Goal: Transaction & Acquisition: Purchase product/service

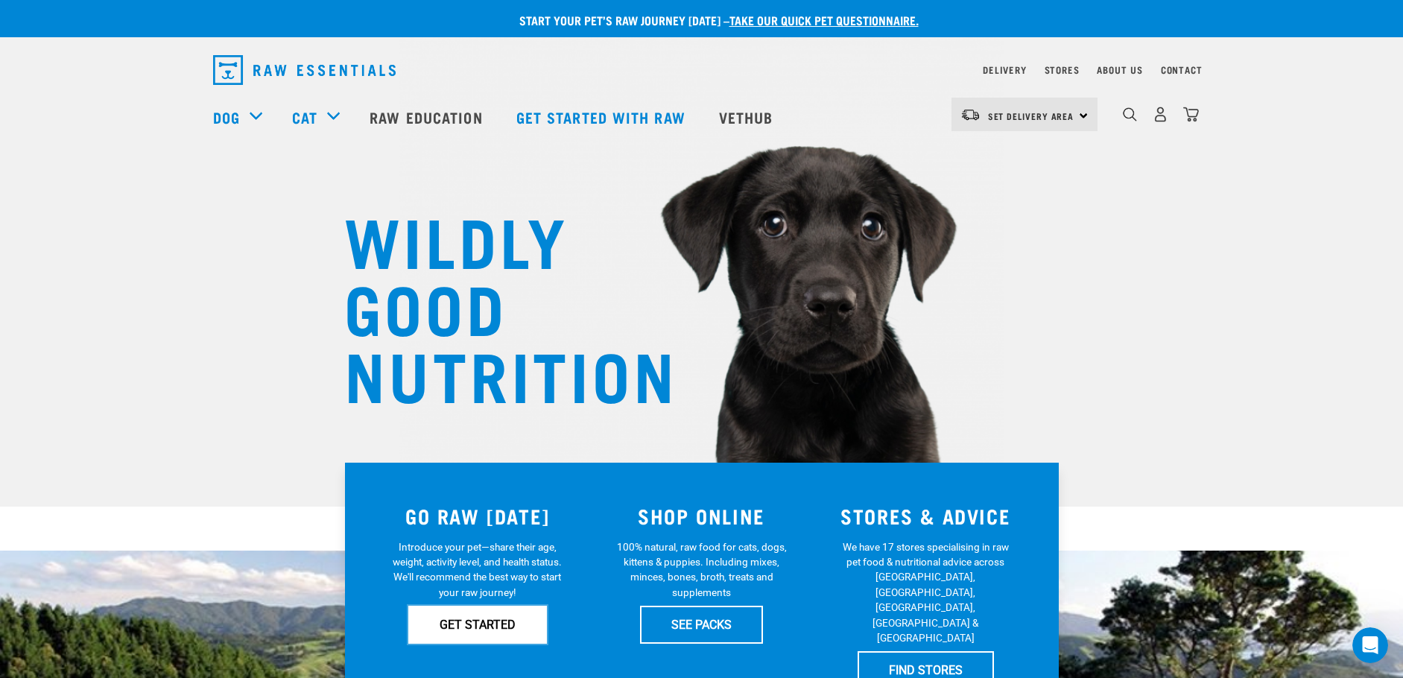
click at [515, 632] on link "GET STARTED" at bounding box center [477, 624] width 139 height 37
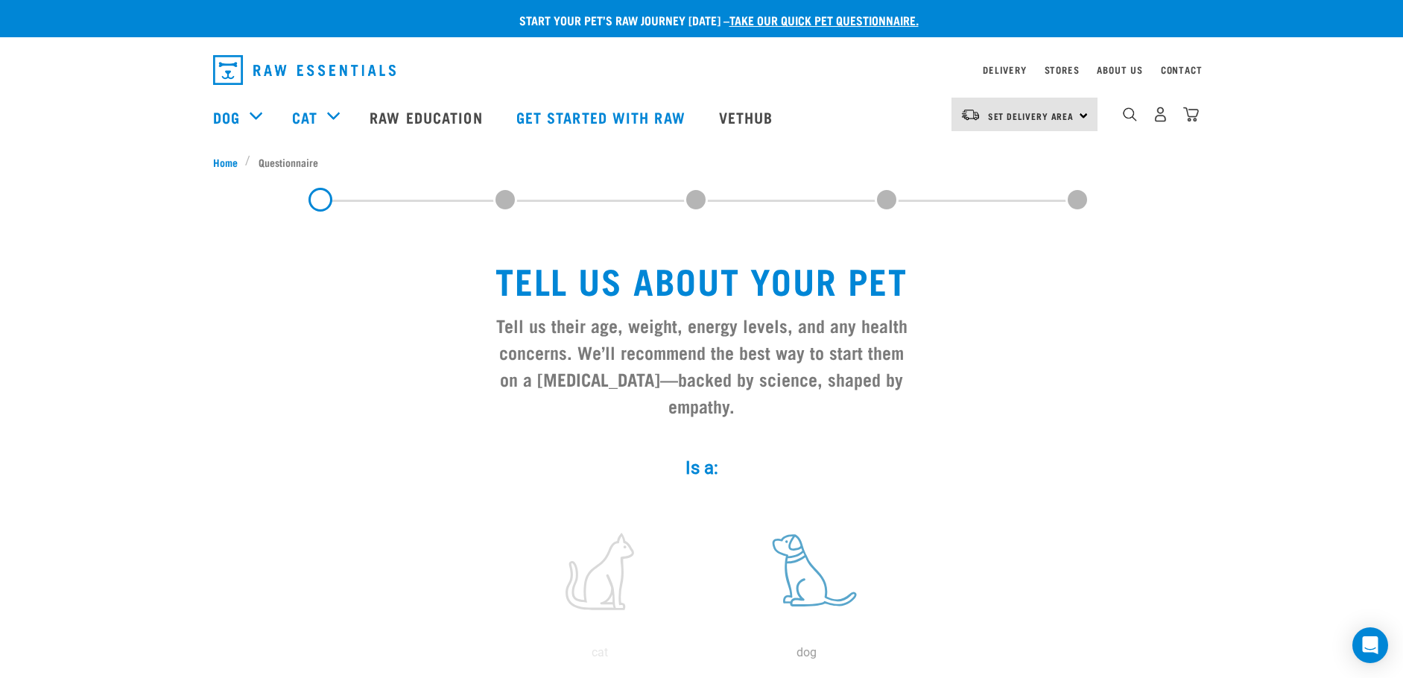
click at [799, 543] on label at bounding box center [806, 571] width 201 height 127
click at [703, 656] on input "radio" at bounding box center [703, 656] width 0 height 0
click at [811, 537] on label at bounding box center [806, 571] width 201 height 127
click at [703, 656] on input "radio" at bounding box center [703, 656] width 0 height 0
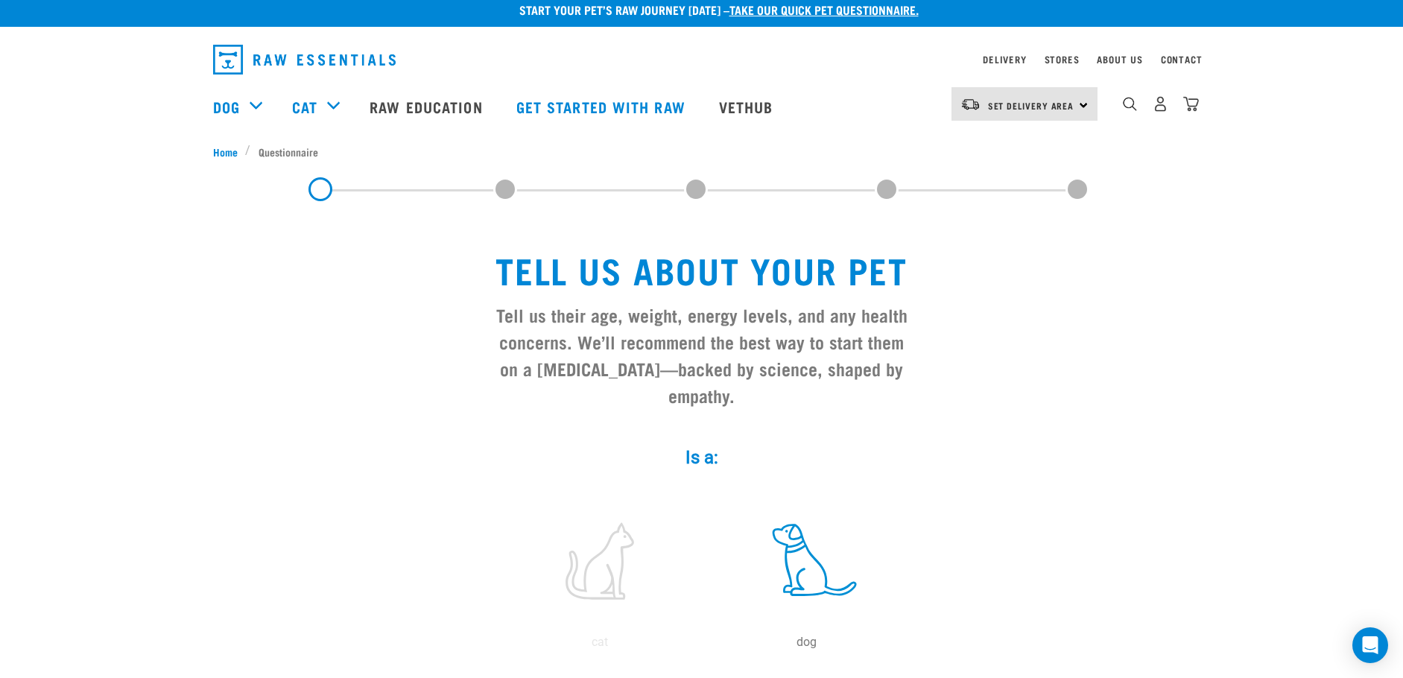
scroll to position [298, 0]
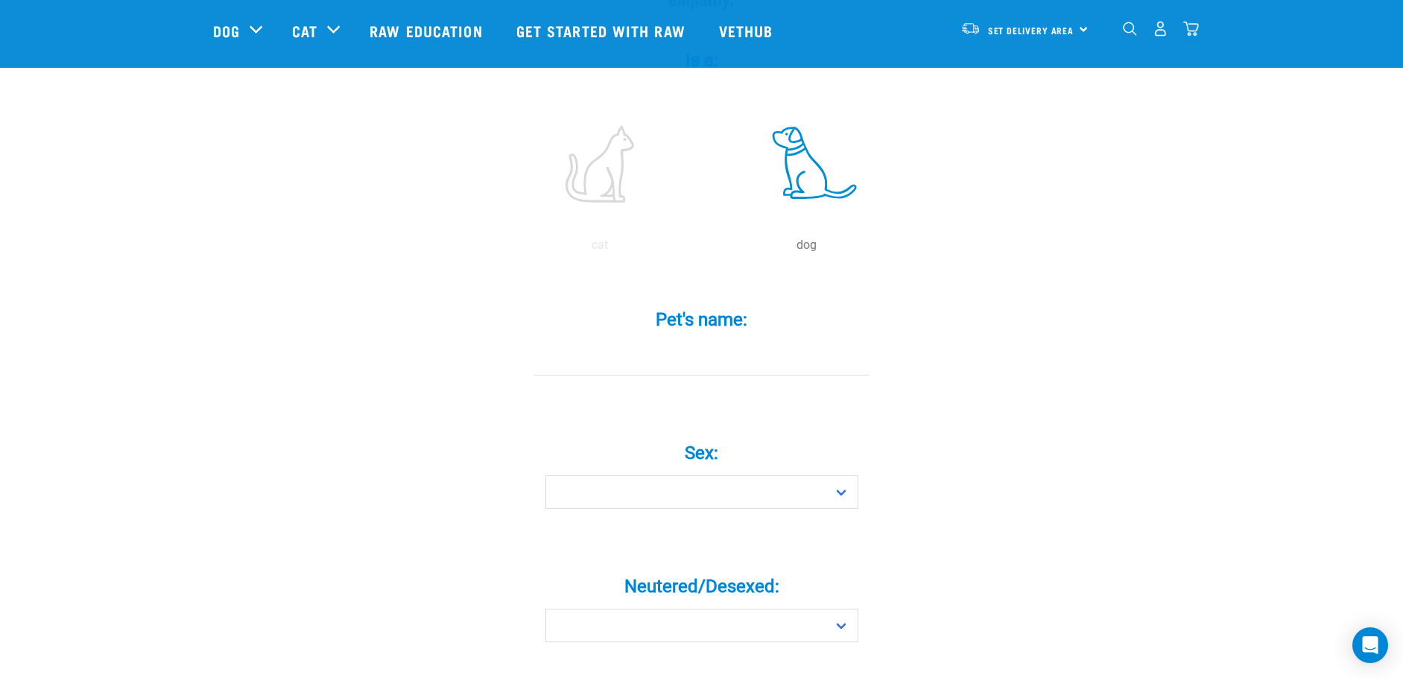
click at [603, 342] on input "Pet's name: *" at bounding box center [701, 359] width 335 height 34
type input "Xena"
click at [609, 475] on select "Boy Girl" at bounding box center [701, 492] width 313 height 34
select select "girl"
click at [545, 475] on select "Boy Girl" at bounding box center [701, 492] width 313 height 34
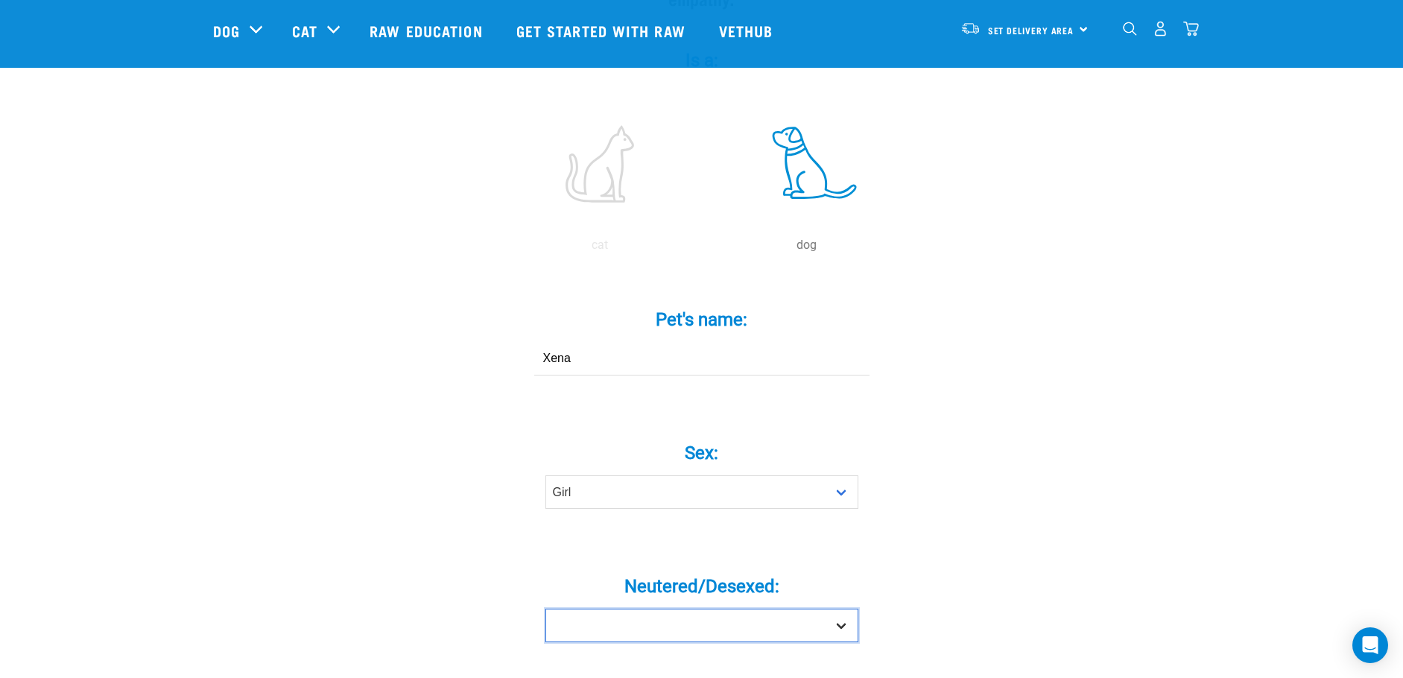
click at [653, 609] on select "Yes No" at bounding box center [701, 626] width 313 height 34
select select "yes"
click at [545, 609] on select "Yes No" at bounding box center [701, 626] width 313 height 34
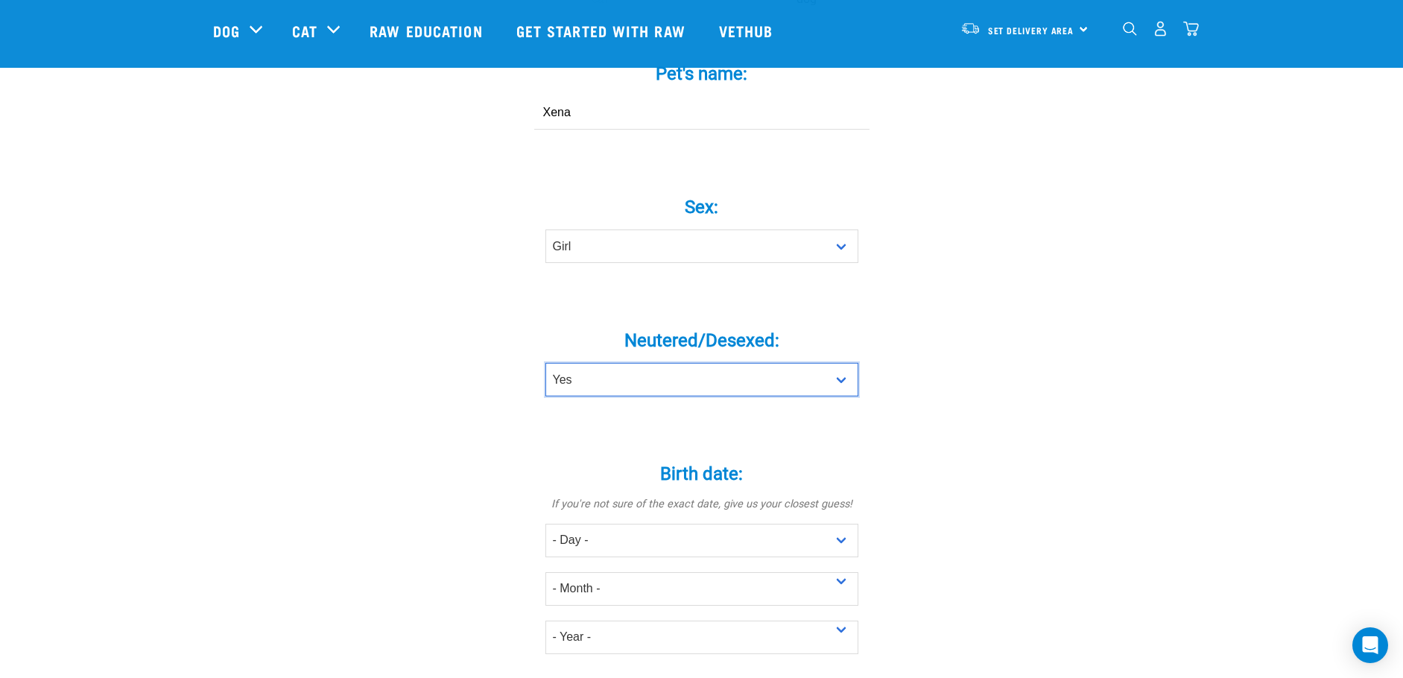
scroll to position [596, 0]
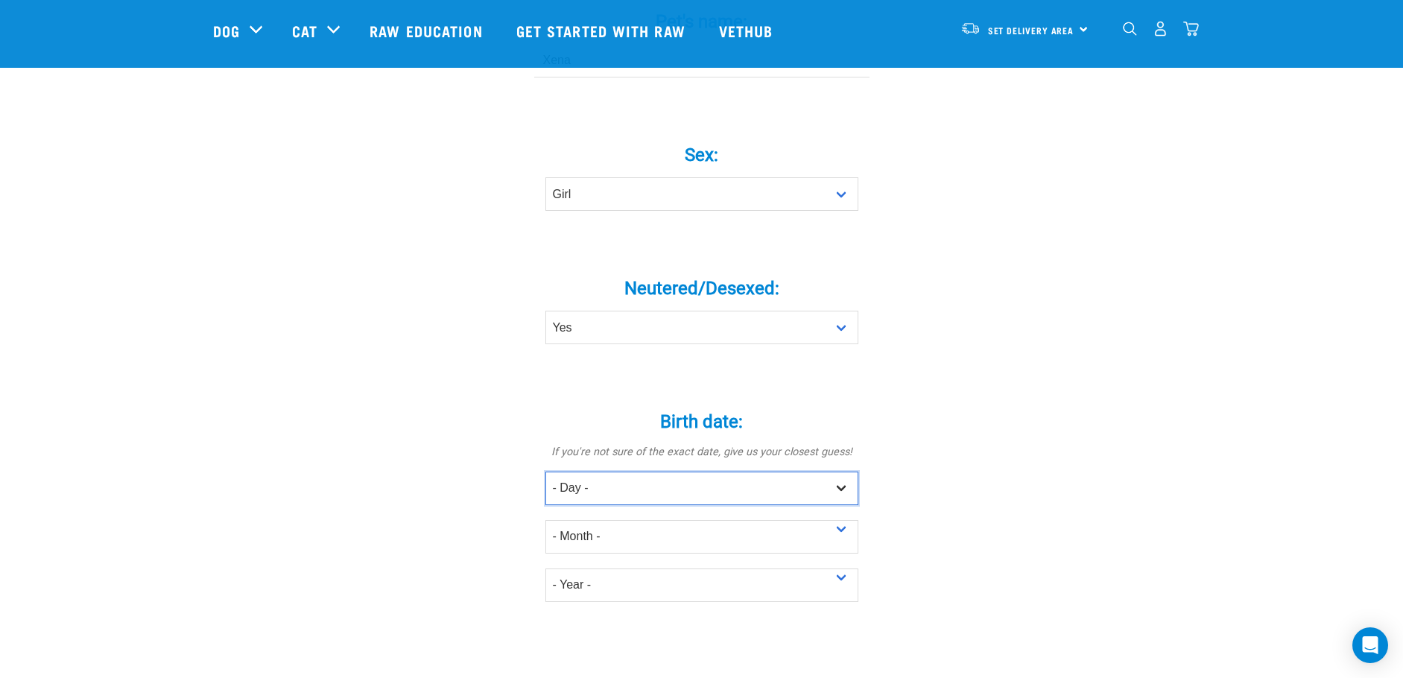
click at [659, 472] on select "- Day - 1 2 3 4 5 6 7 8 9 10 11 12 13 14 15 16 17 18 19 20 21 22 23 24 25 26 27" at bounding box center [701, 489] width 313 height 34
select select "21"
click at [545, 472] on select "- Day - 1 2 3 4 5 6 7 8 9 10 11 12 13 14 15 16 17 18 19 20 21 22 23 24 25 26 27" at bounding box center [701, 489] width 313 height 34
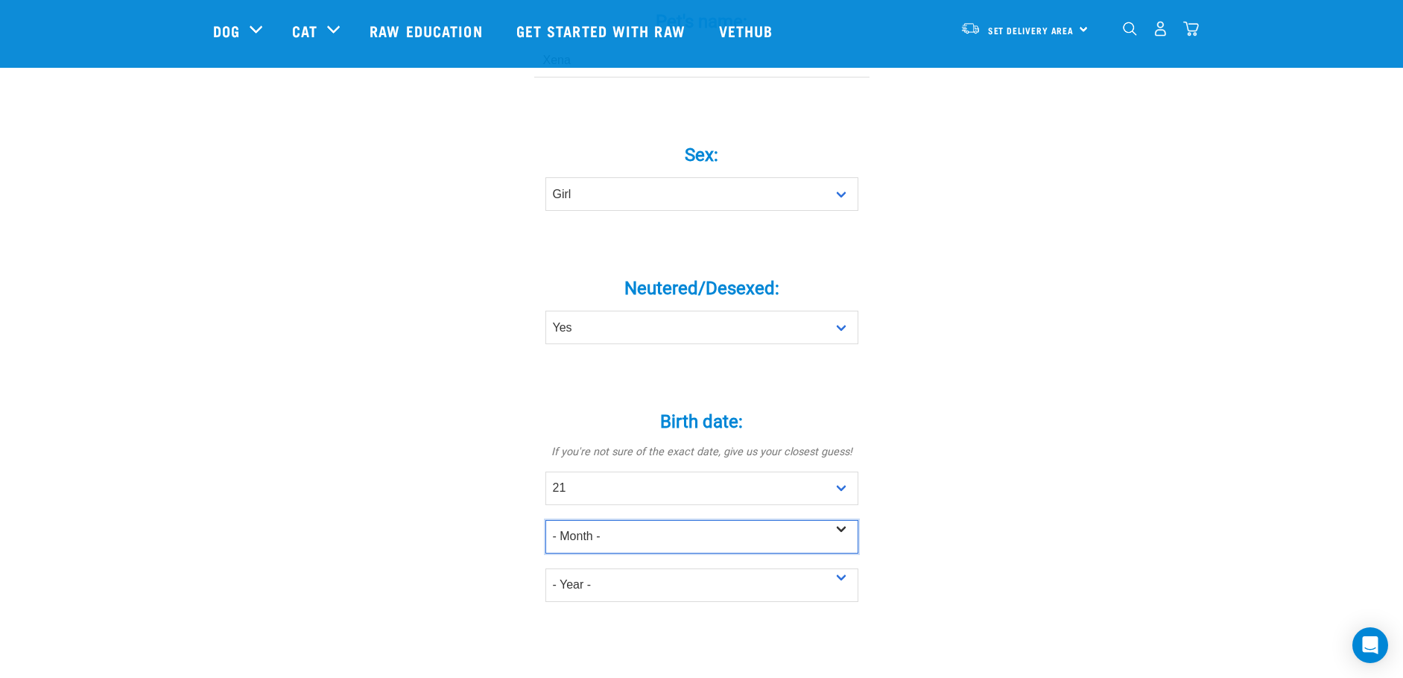
click at [633, 520] on select "- Month - January February March April May June July August September October N…" at bounding box center [701, 537] width 313 height 34
select select "February"
click at [545, 520] on select "- Month - January February March April May June July August September October N…" at bounding box center [701, 537] width 313 height 34
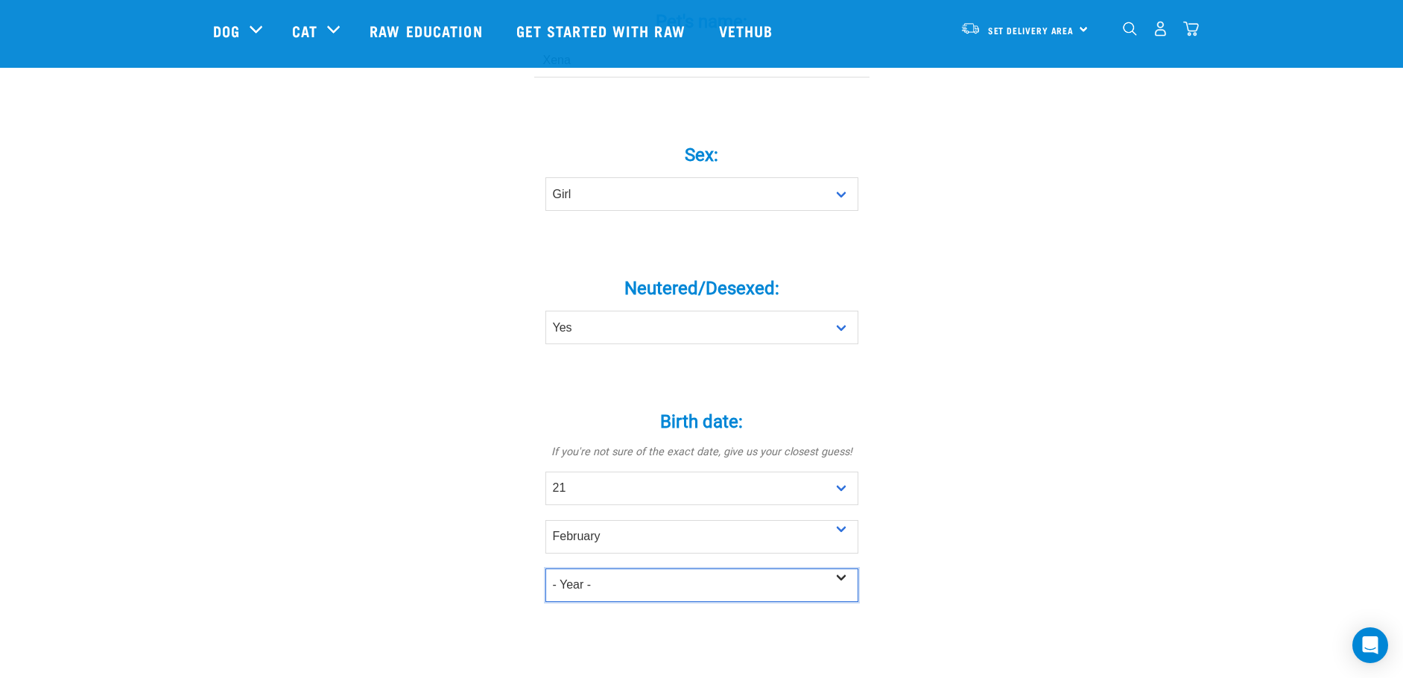
click at [594, 568] on select "- Year - 2025 2024 2023 2022 2021 2020 2019 2018 2017 2016 2015 2014 2013 2012" at bounding box center [701, 585] width 313 height 34
select select "2022"
click at [545, 568] on select "- Year - 2025 2024 2023 2022 2021 2020 2019 2018 2017 2016 2015 2014 2013 2012" at bounding box center [701, 585] width 313 height 34
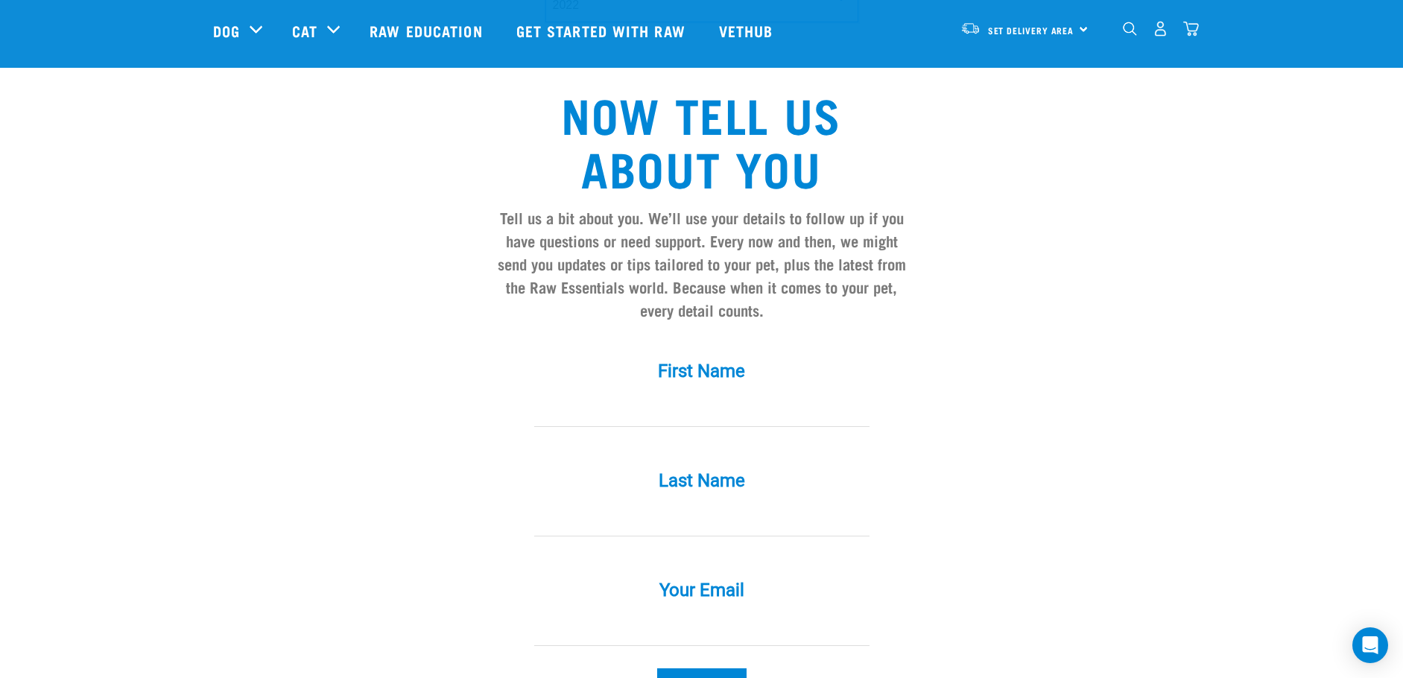
scroll to position [1192, 0]
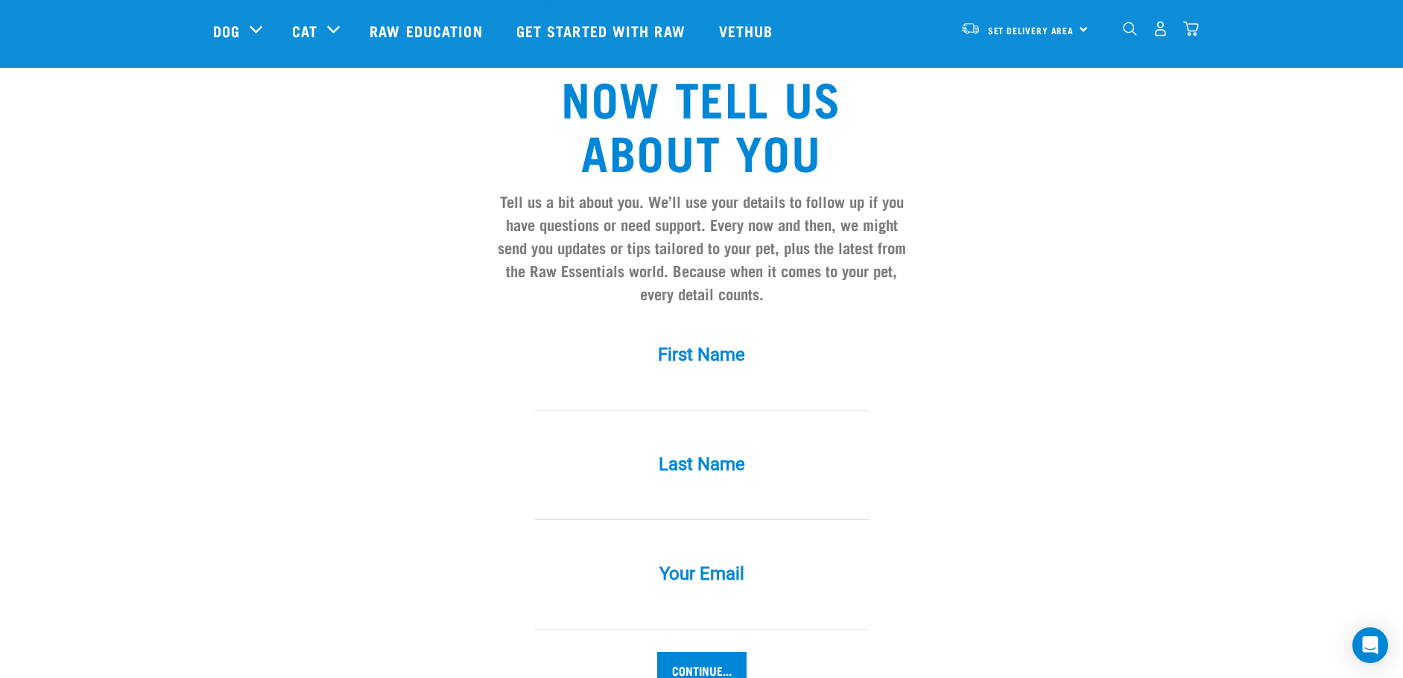
click at [647, 377] on input "First Name *" at bounding box center [701, 394] width 335 height 34
type input "Carol"
click at [647, 486] on input "Last Name *" at bounding box center [701, 503] width 335 height 34
type input "Smith"
click at [586, 596] on input "Your Email *" at bounding box center [701, 613] width 335 height 34
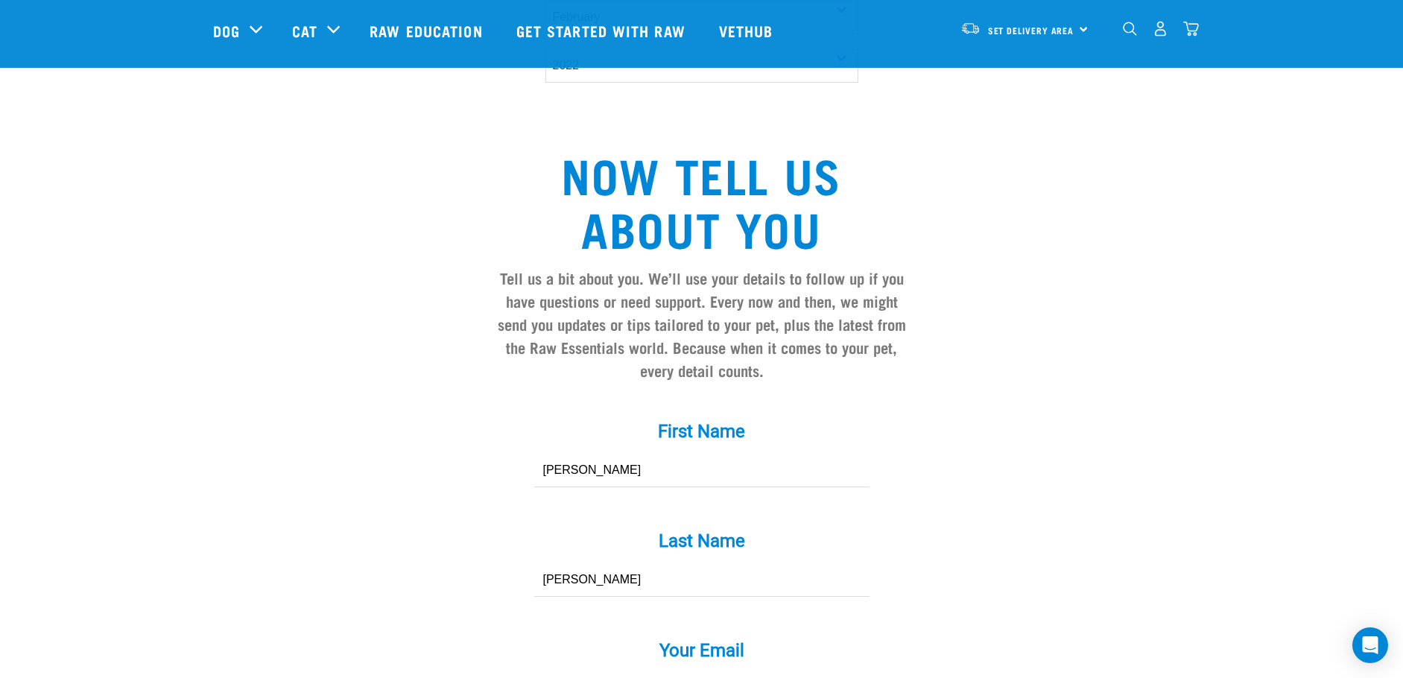
scroll to position [1266, 0]
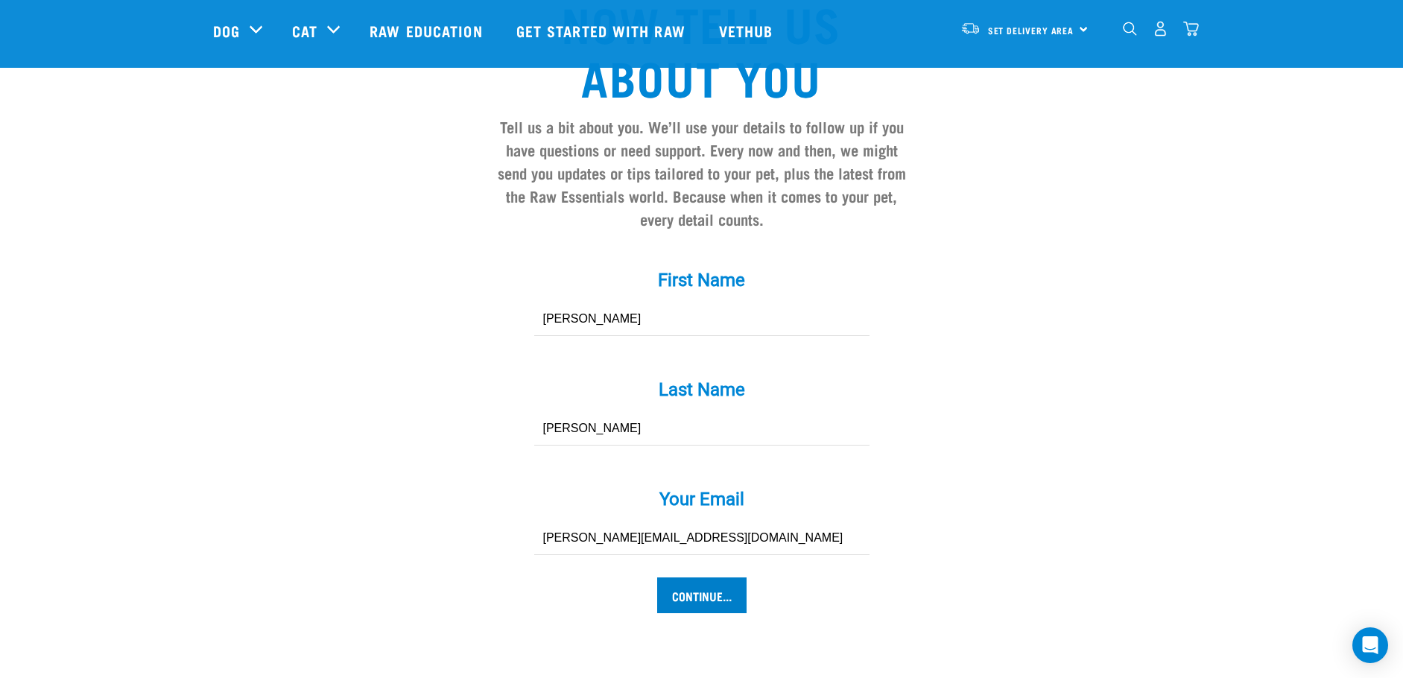
type input "carol@ownmail.net"
click at [694, 577] on input "Continue..." at bounding box center [701, 595] width 89 height 36
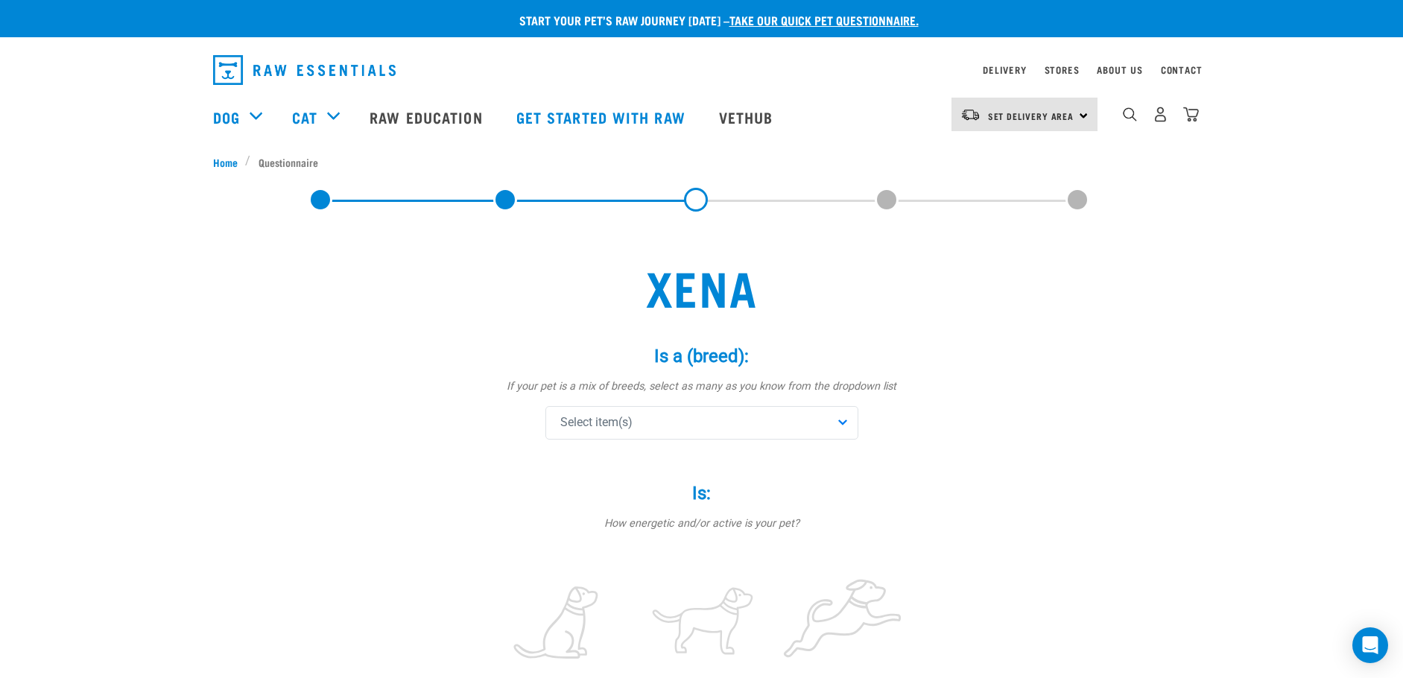
click at [691, 424] on div "Select item(s)" at bounding box center [701, 423] width 313 height 34
click at [677, 463] on input "text" at bounding box center [701, 464] width 305 height 34
type input "lab"
click at [641, 525] on span "Labrador Retriever" at bounding box center [712, 527] width 265 height 15
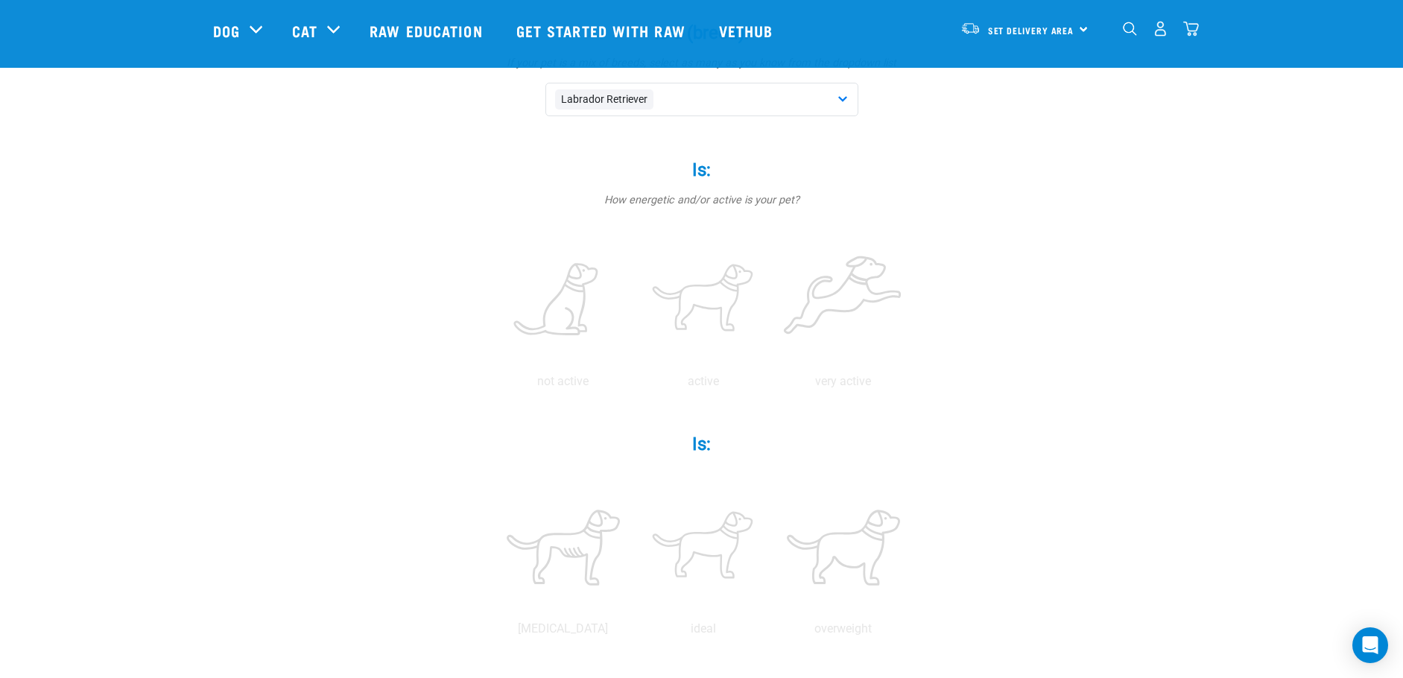
scroll to position [223, 0]
click at [678, 295] on label at bounding box center [703, 290] width 134 height 127
click at [633, 375] on input "radio" at bounding box center [633, 375] width 0 height 0
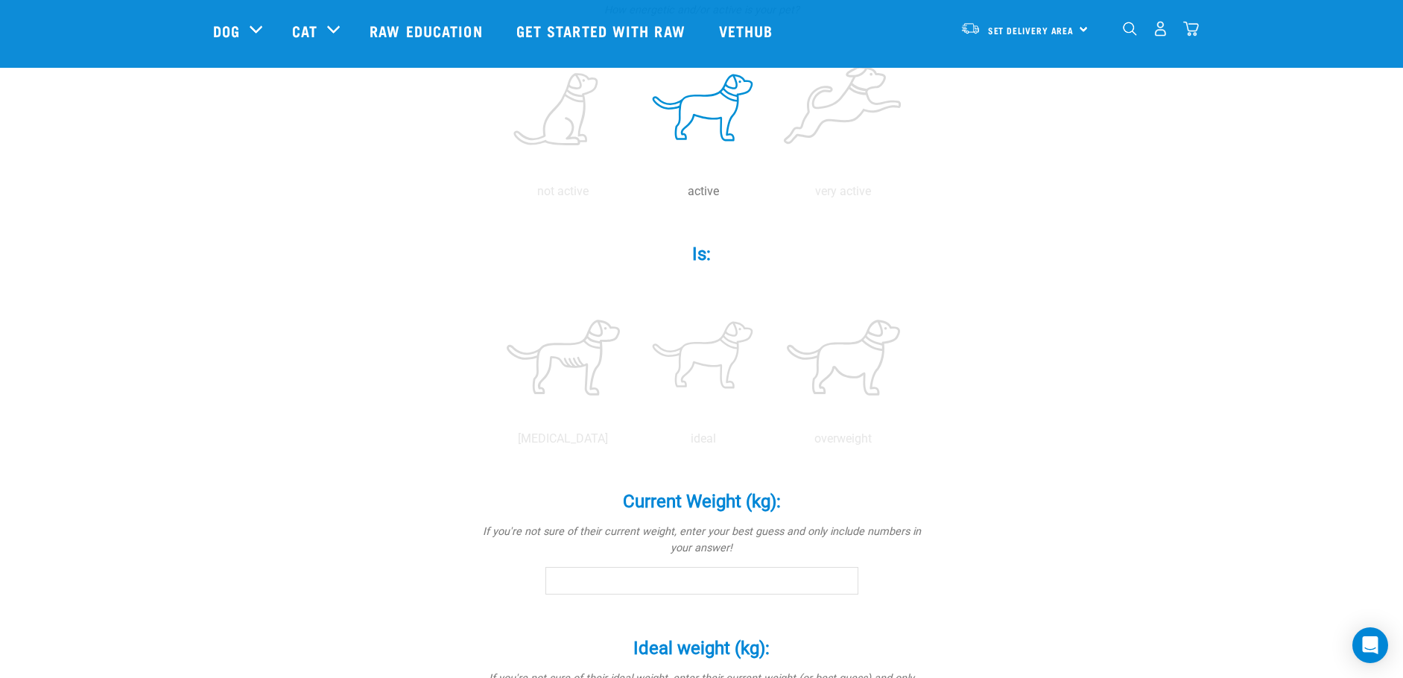
scroll to position [447, 0]
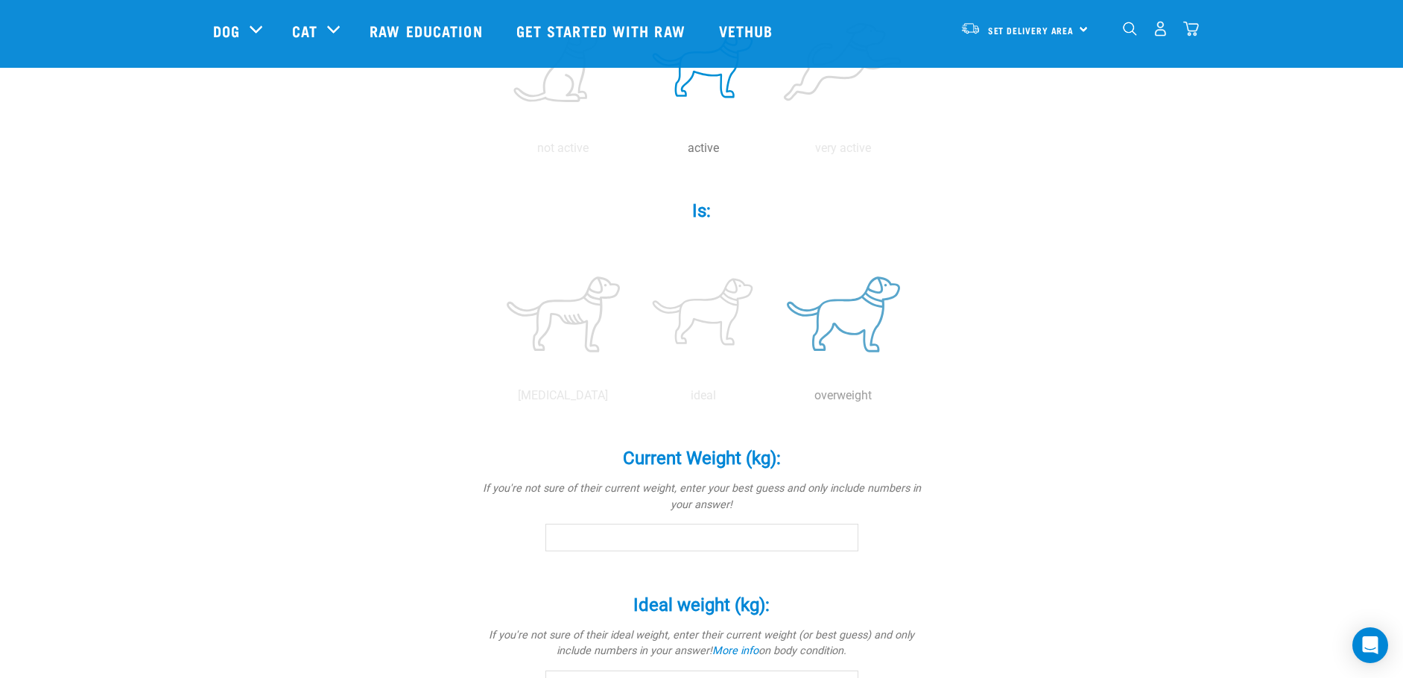
click at [855, 325] on label at bounding box center [843, 314] width 134 height 127
click at [773, 399] on input "radio" at bounding box center [773, 399] width 0 height 0
click at [676, 536] on input "Current Weight (kg): *" at bounding box center [701, 537] width 313 height 27
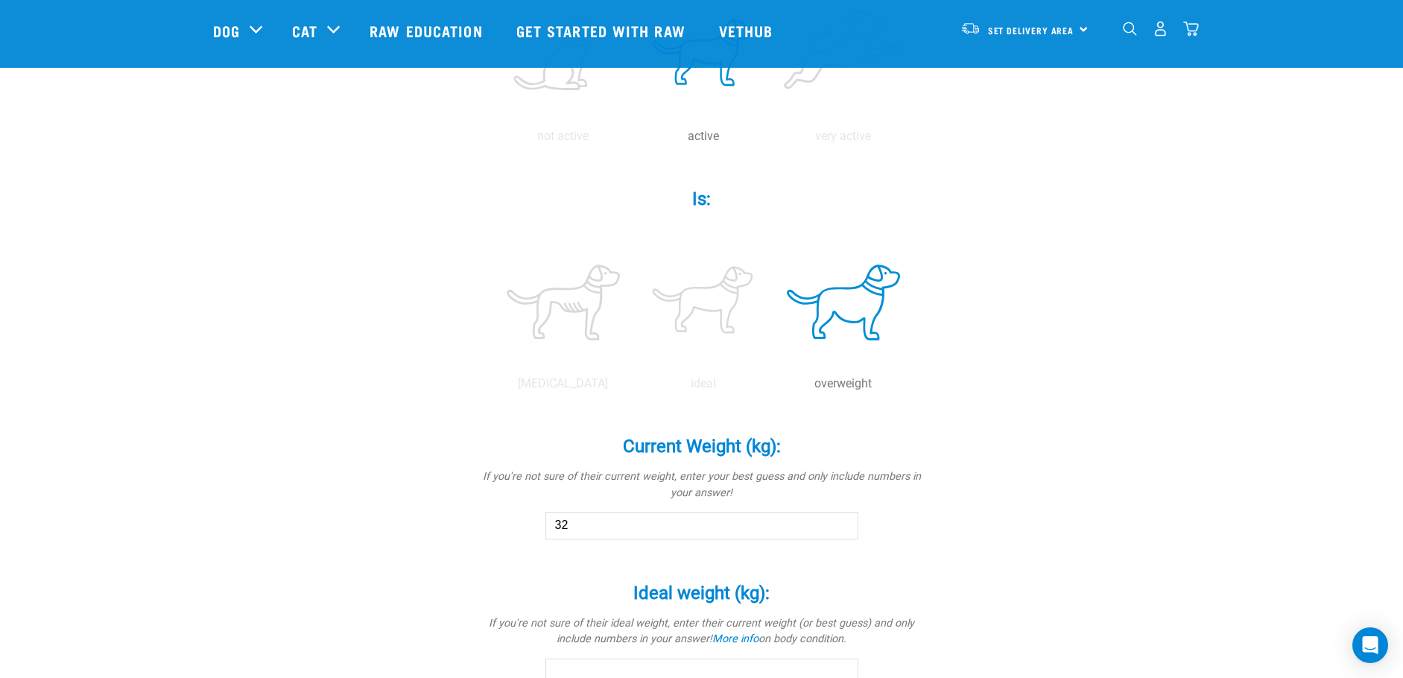
scroll to position [745, 0]
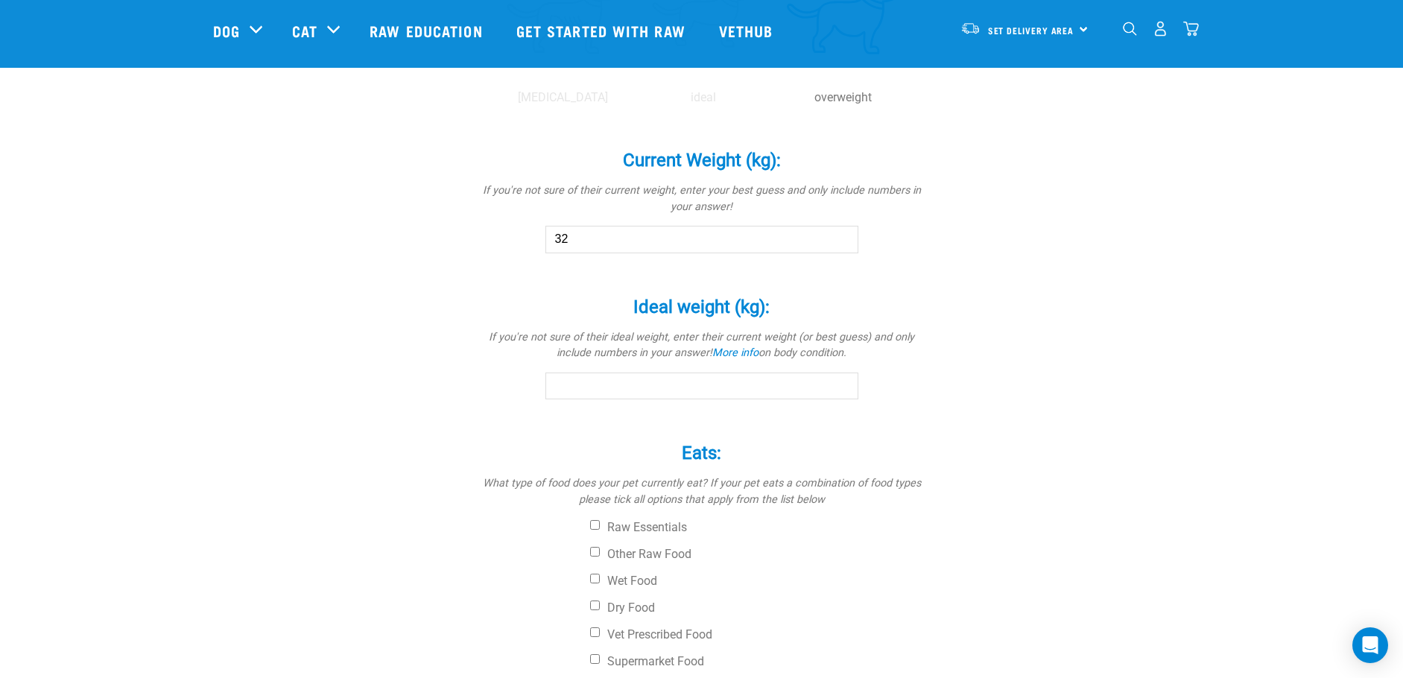
type input "32"
click at [637, 386] on input "Ideal weight (kg): *" at bounding box center [701, 385] width 313 height 27
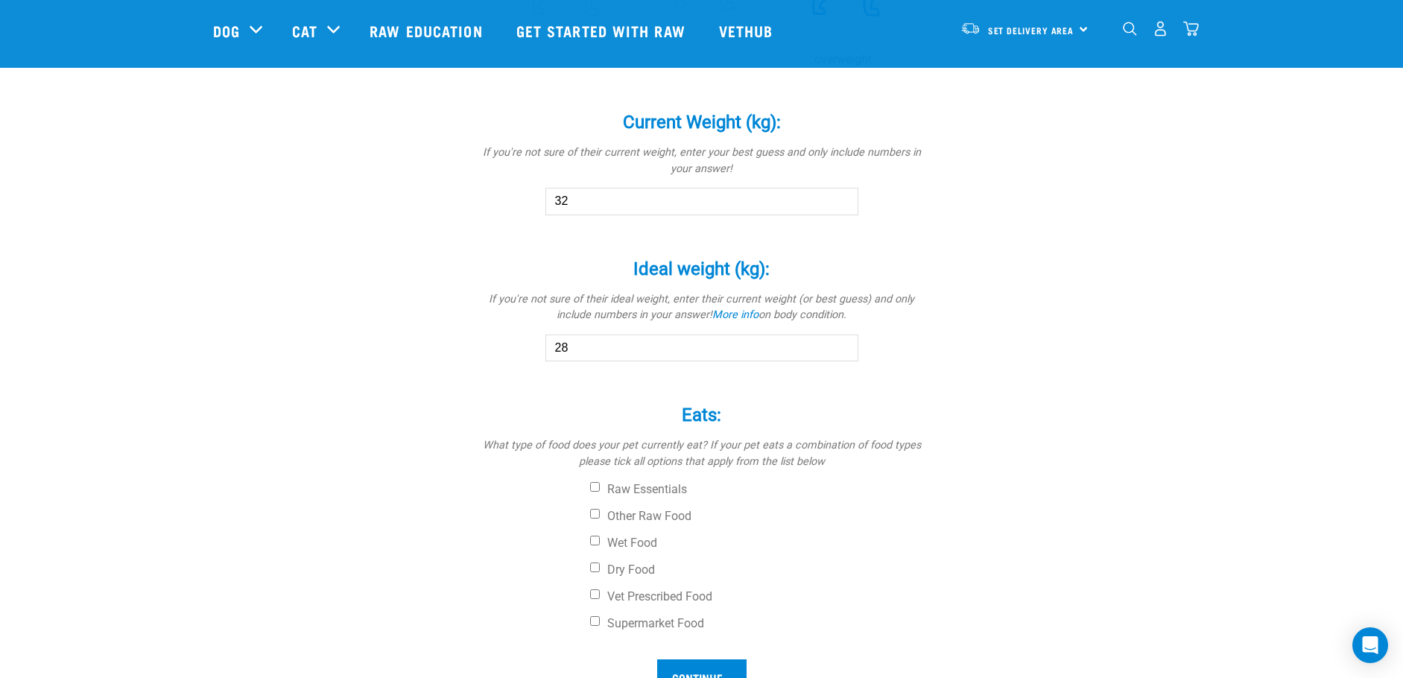
scroll to position [894, 0]
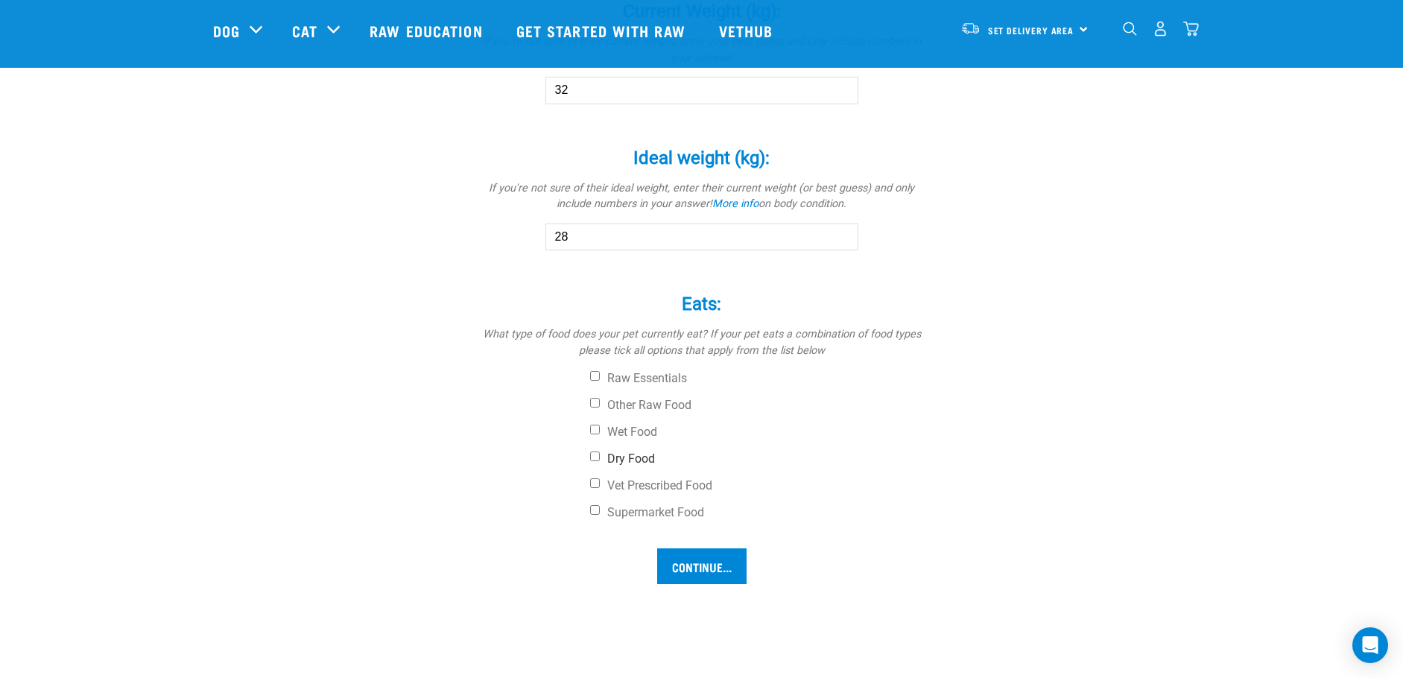
type input "28"
click at [594, 458] on input "Dry Food" at bounding box center [595, 456] width 10 height 10
checkbox input "true"
click at [701, 562] on input "Continue..." at bounding box center [701, 566] width 89 height 36
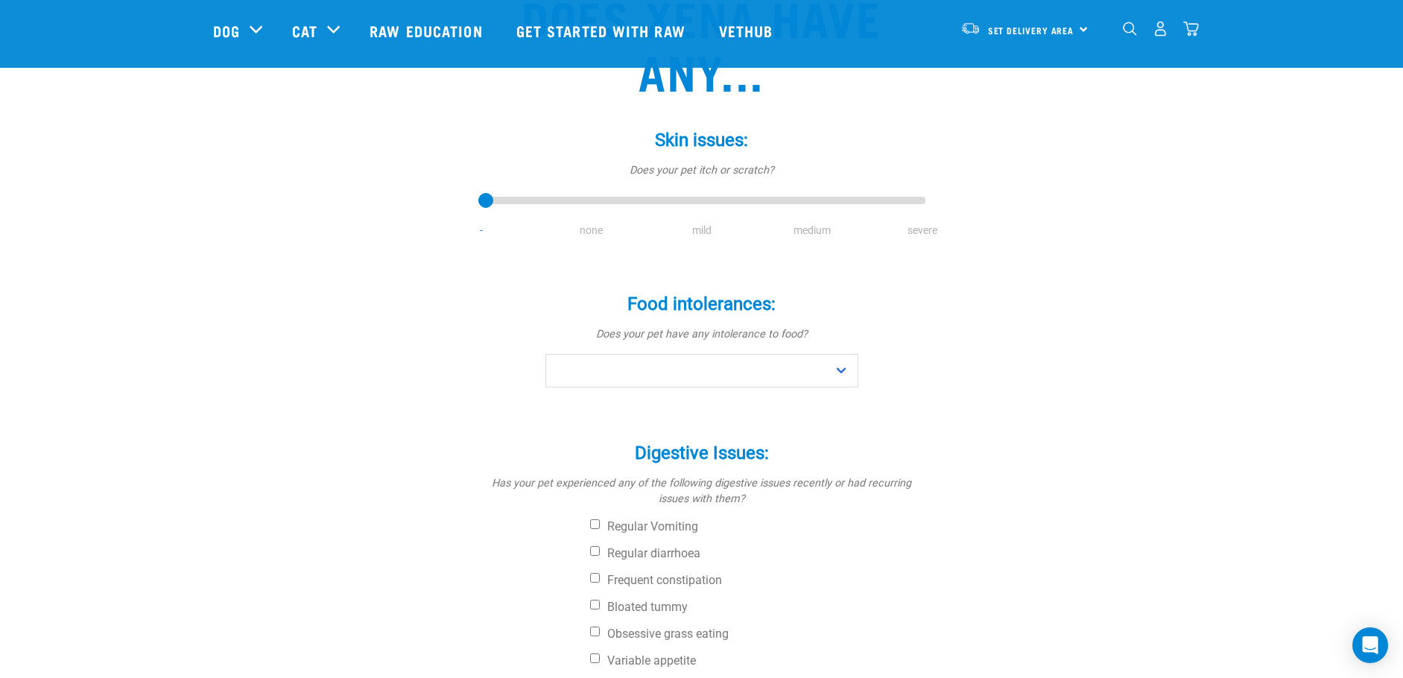
scroll to position [223, 0]
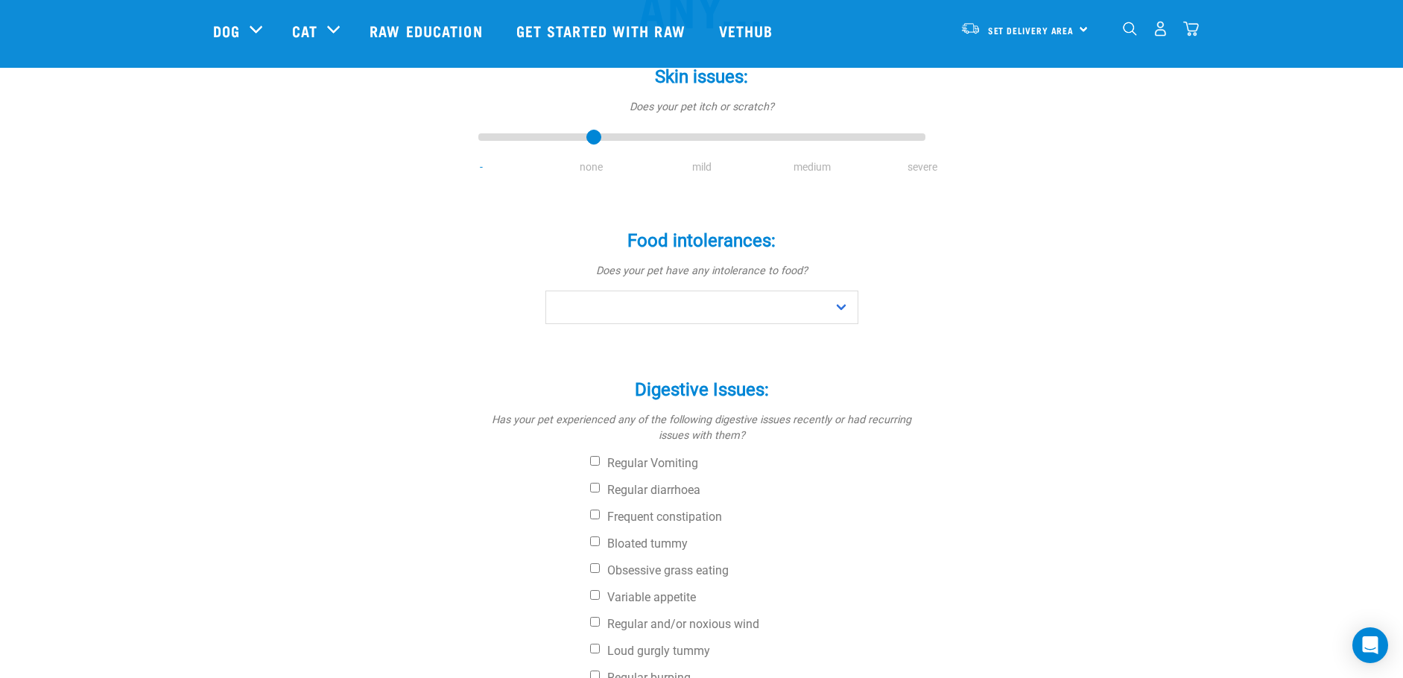
type input "1"
click at [588, 139] on input "range" at bounding box center [701, 137] width 447 height 21
click at [609, 323] on select "No Yes" at bounding box center [701, 308] width 313 height 34
select select "no"
click at [545, 291] on select "No Yes" at bounding box center [701, 308] width 313 height 34
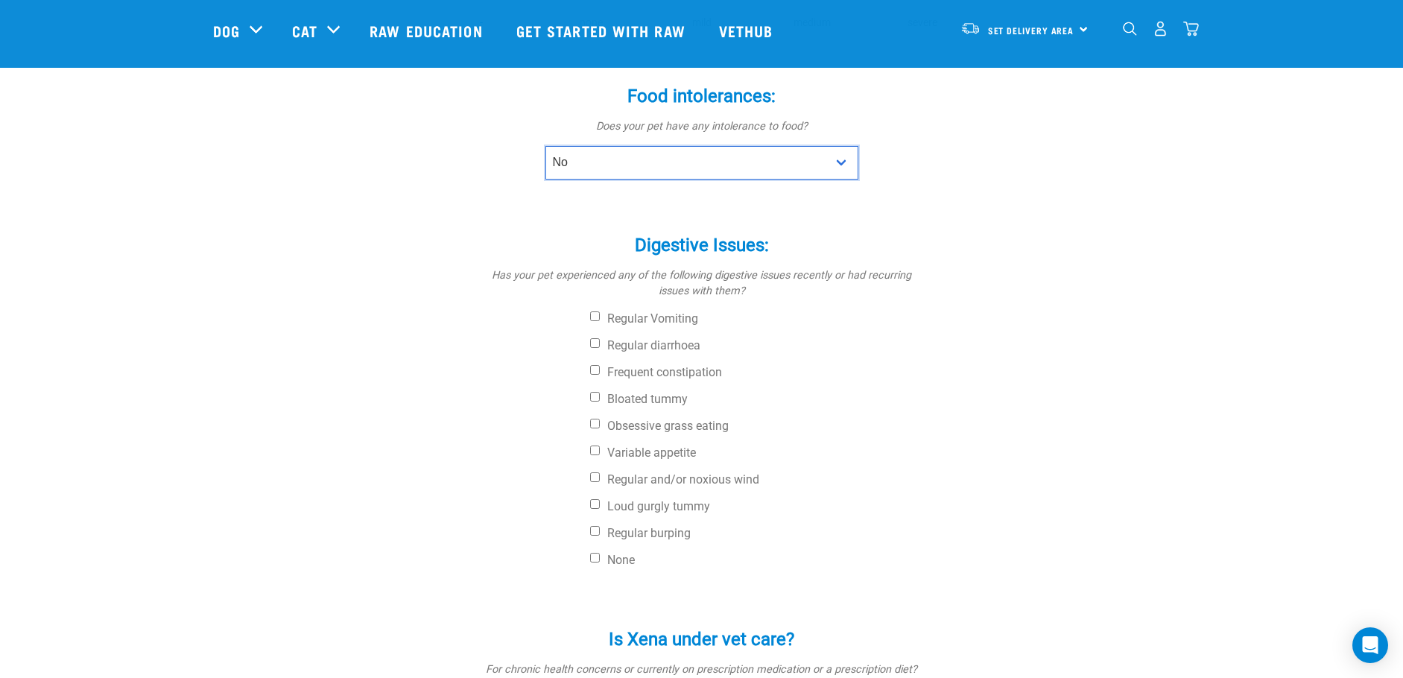
scroll to position [372, 0]
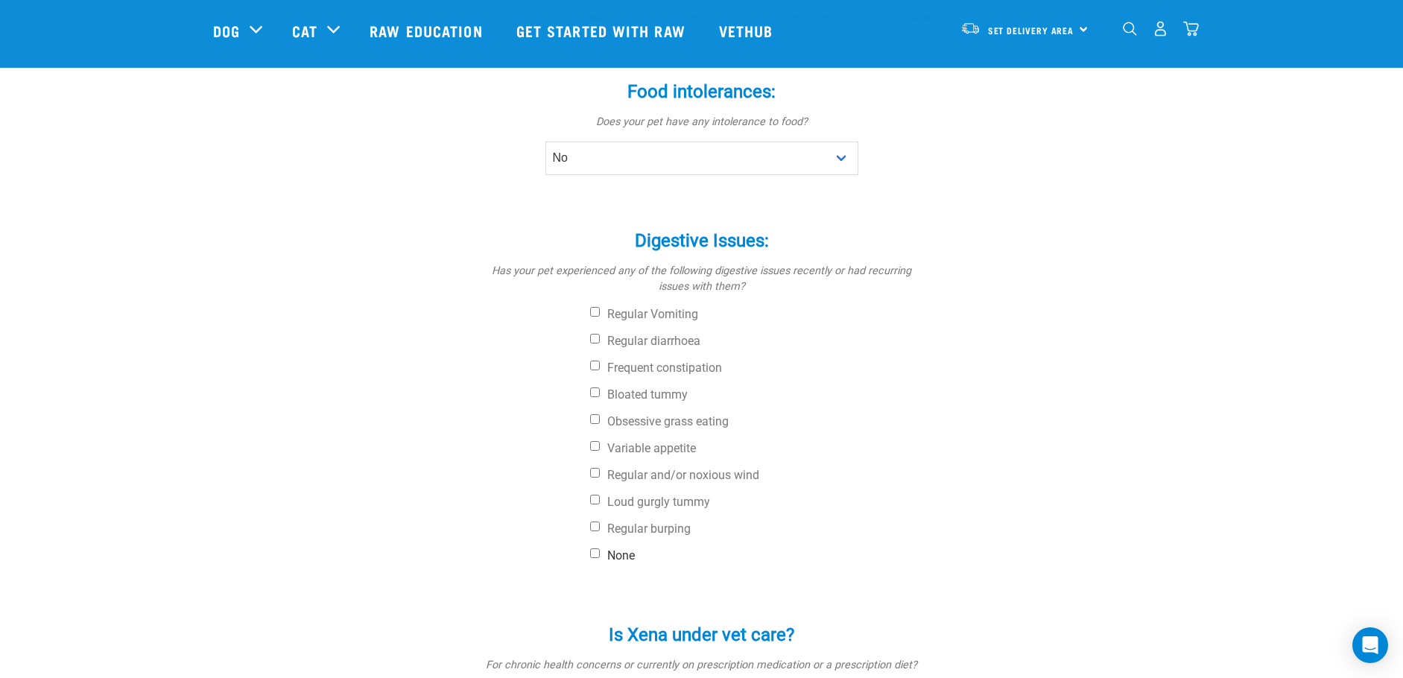
click at [596, 551] on input "None" at bounding box center [595, 553] width 10 height 10
checkbox input "true"
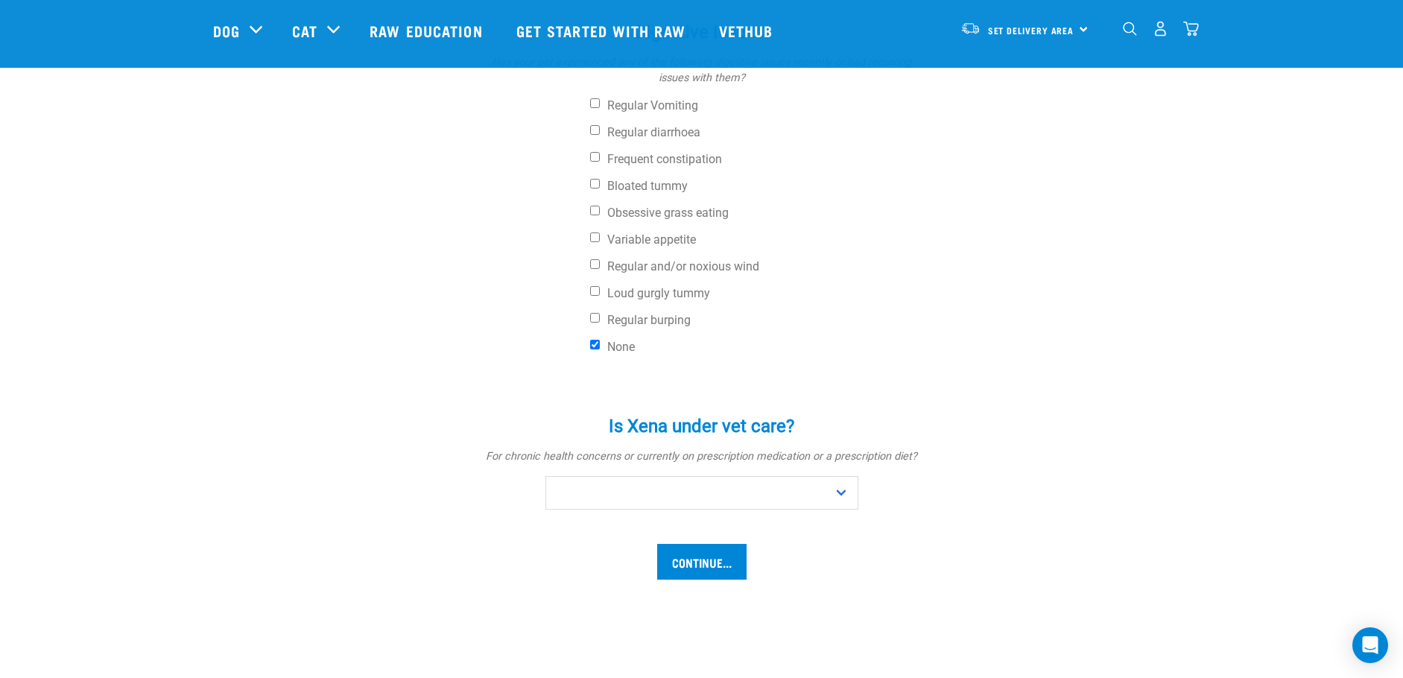
scroll to position [596, 0]
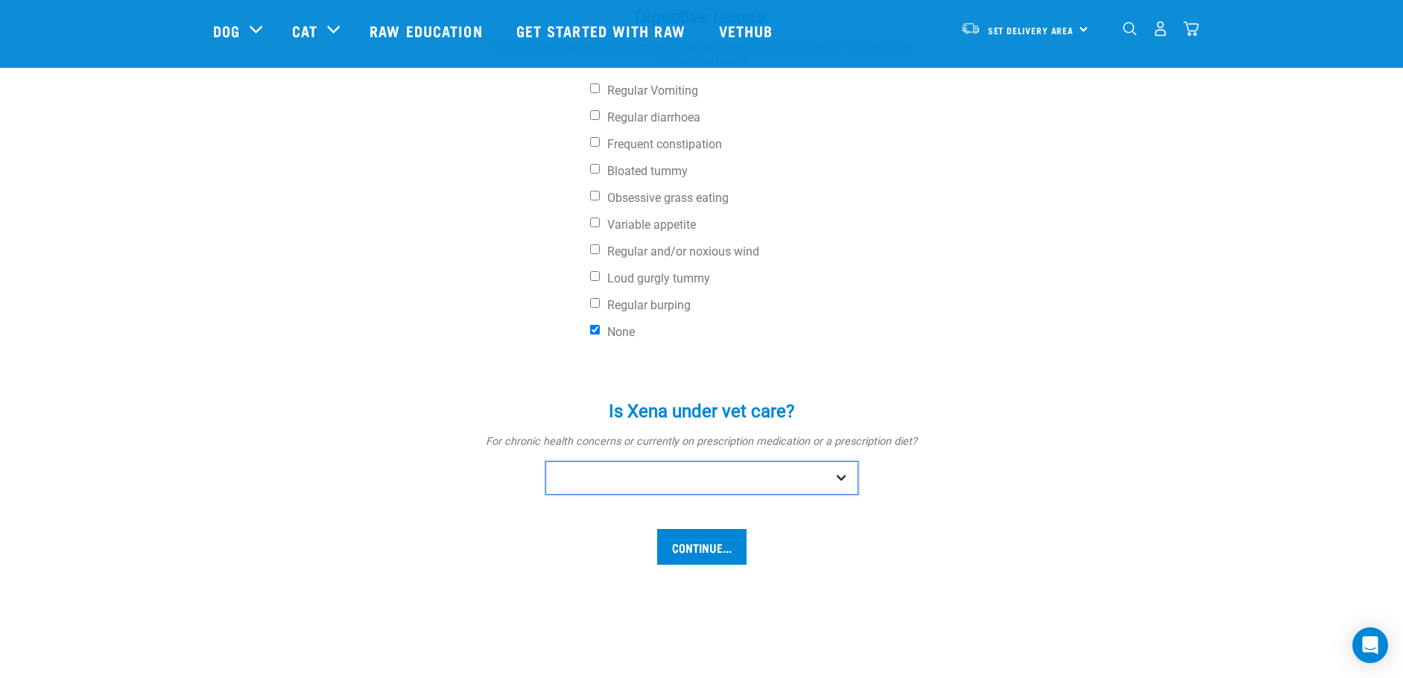
click at [787, 474] on select "No Yes" at bounding box center [701, 478] width 313 height 34
select select "no"
click at [545, 461] on select "No Yes" at bounding box center [701, 478] width 313 height 34
click at [694, 545] on input "Continue..." at bounding box center [701, 547] width 89 height 36
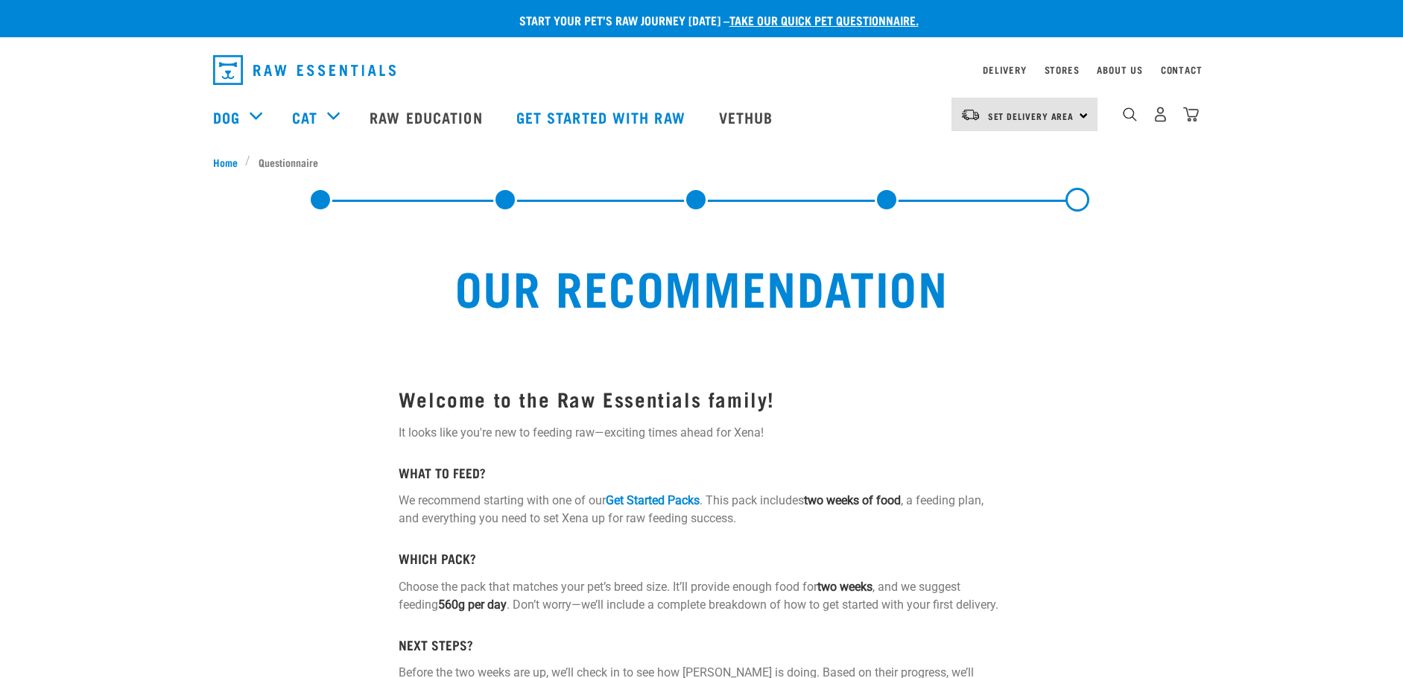
select select "19641"
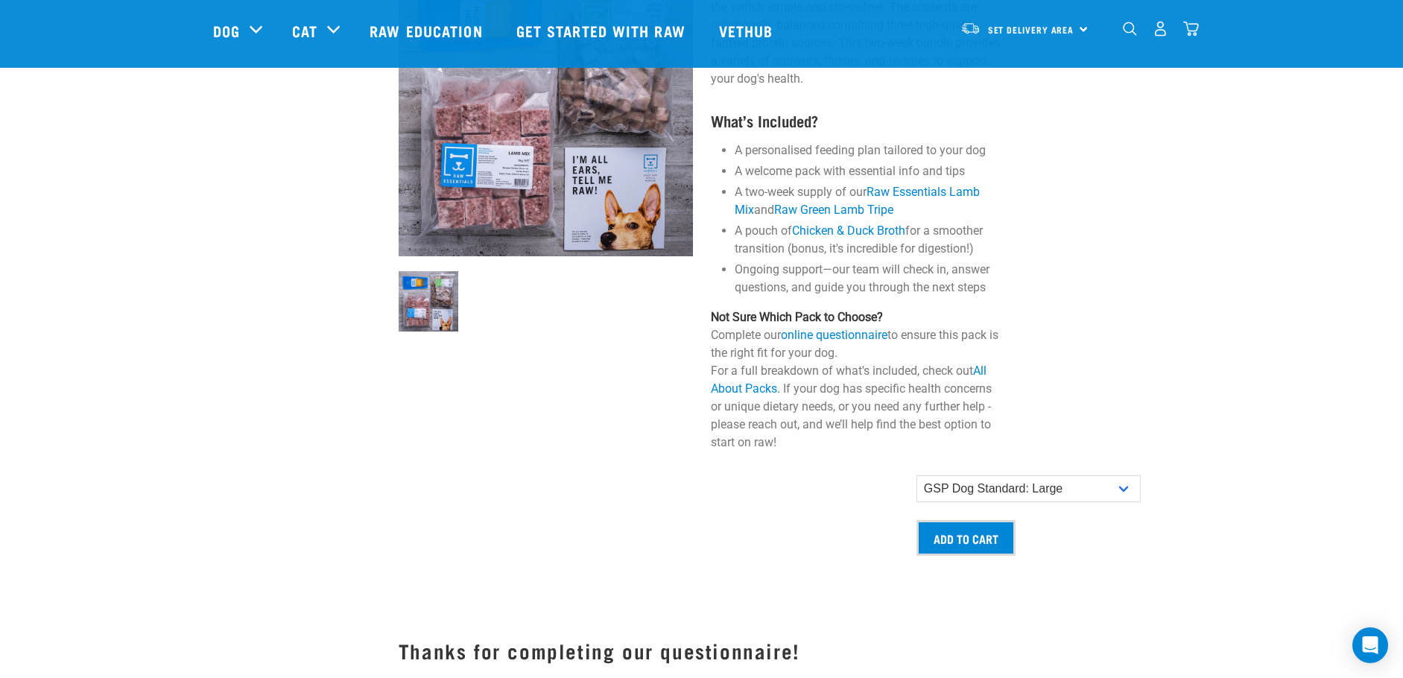
scroll to position [1043, 0]
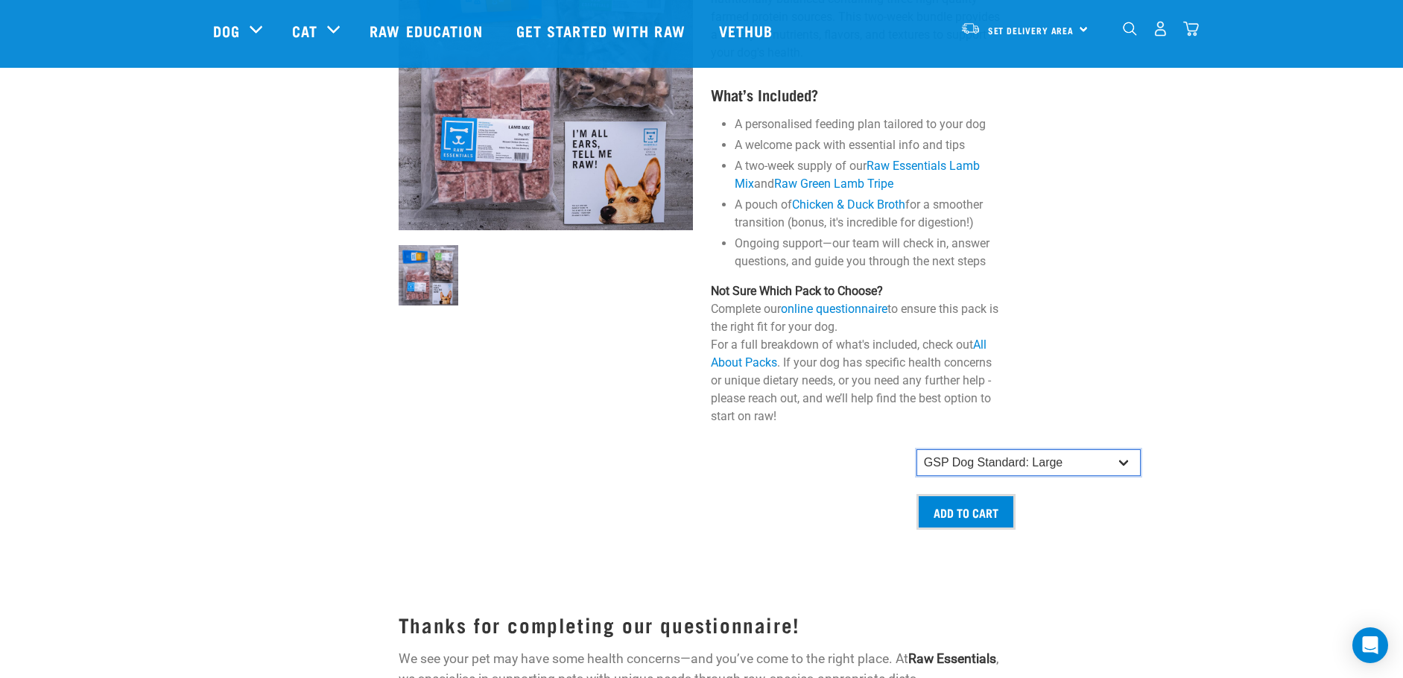
click at [1085, 476] on select "GSP Dog Standard: Small GSP Dog Standard: Small-Medium GSP Dog Standard: Medium…" at bounding box center [1028, 462] width 224 height 27
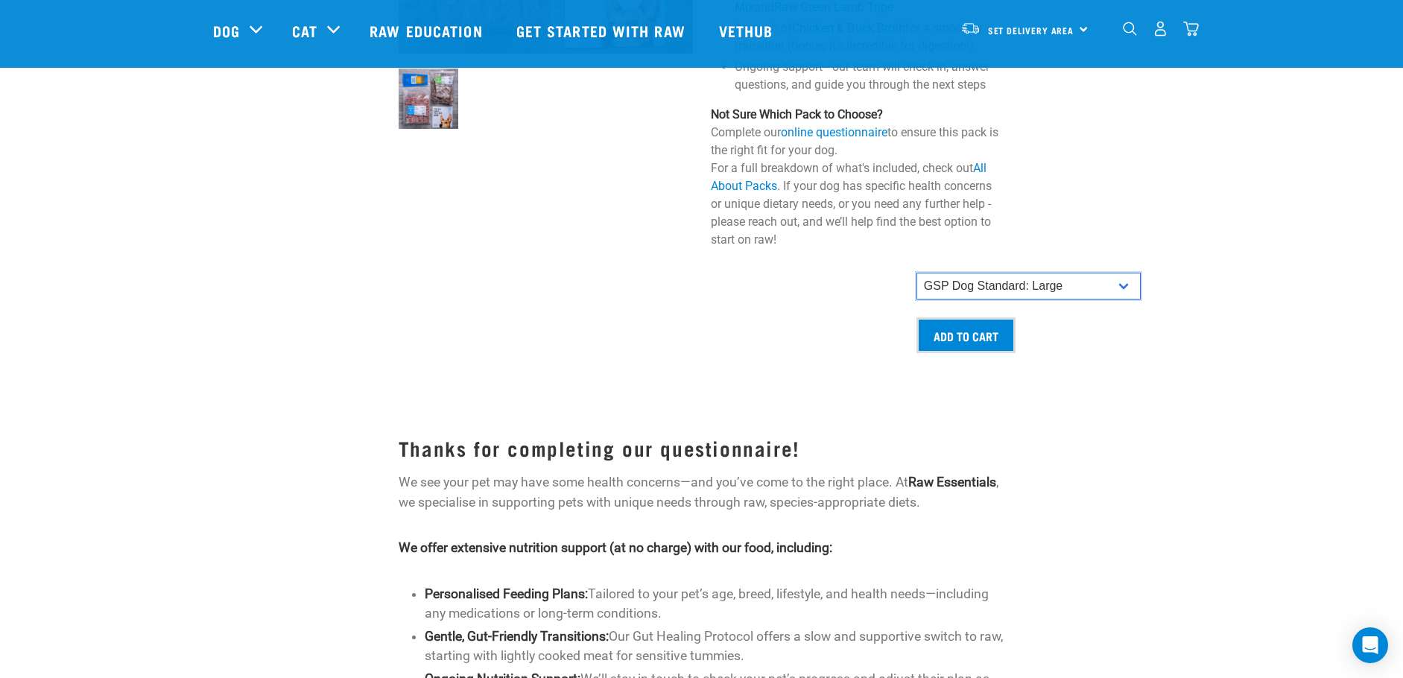
scroll to position [1266, 0]
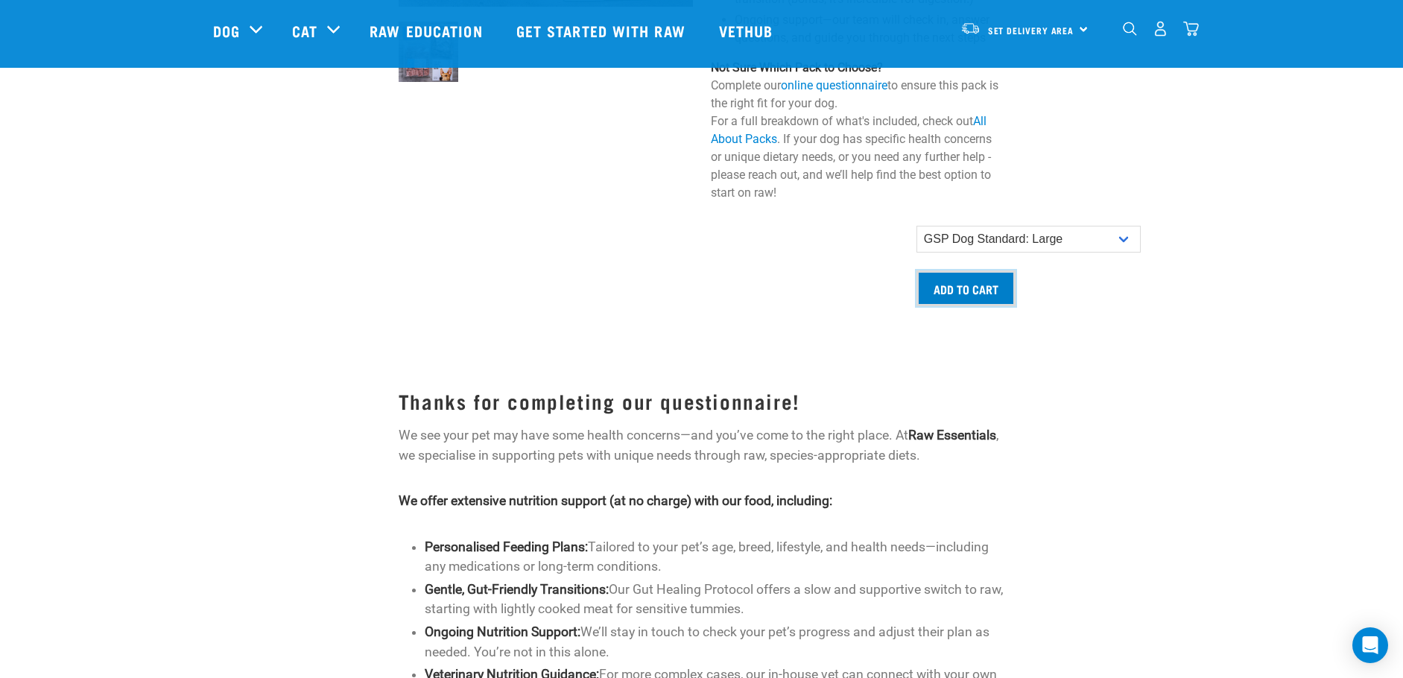
click at [980, 306] on input "Add to cart" at bounding box center [965, 288] width 99 height 36
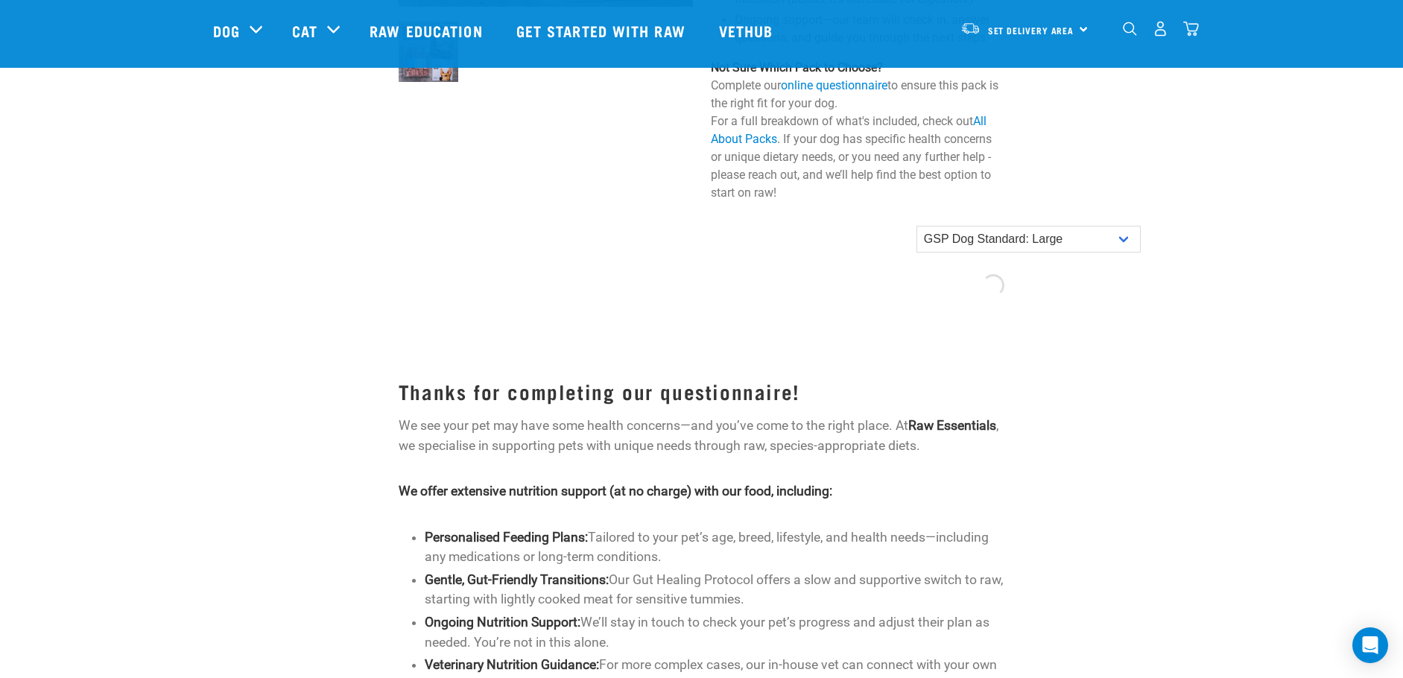
click at [1186, 32] on img "dropdown navigation" at bounding box center [1191, 29] width 16 height 16
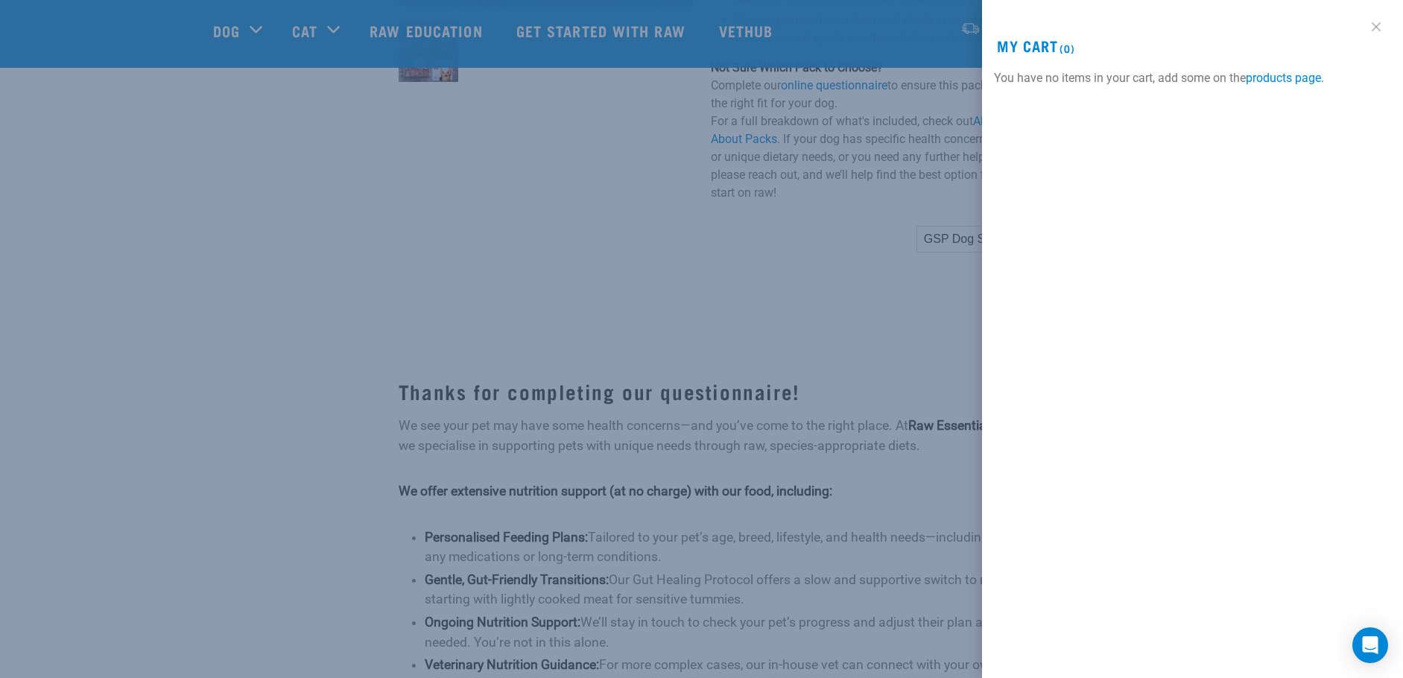
click at [1372, 28] on link at bounding box center [1376, 27] width 24 height 24
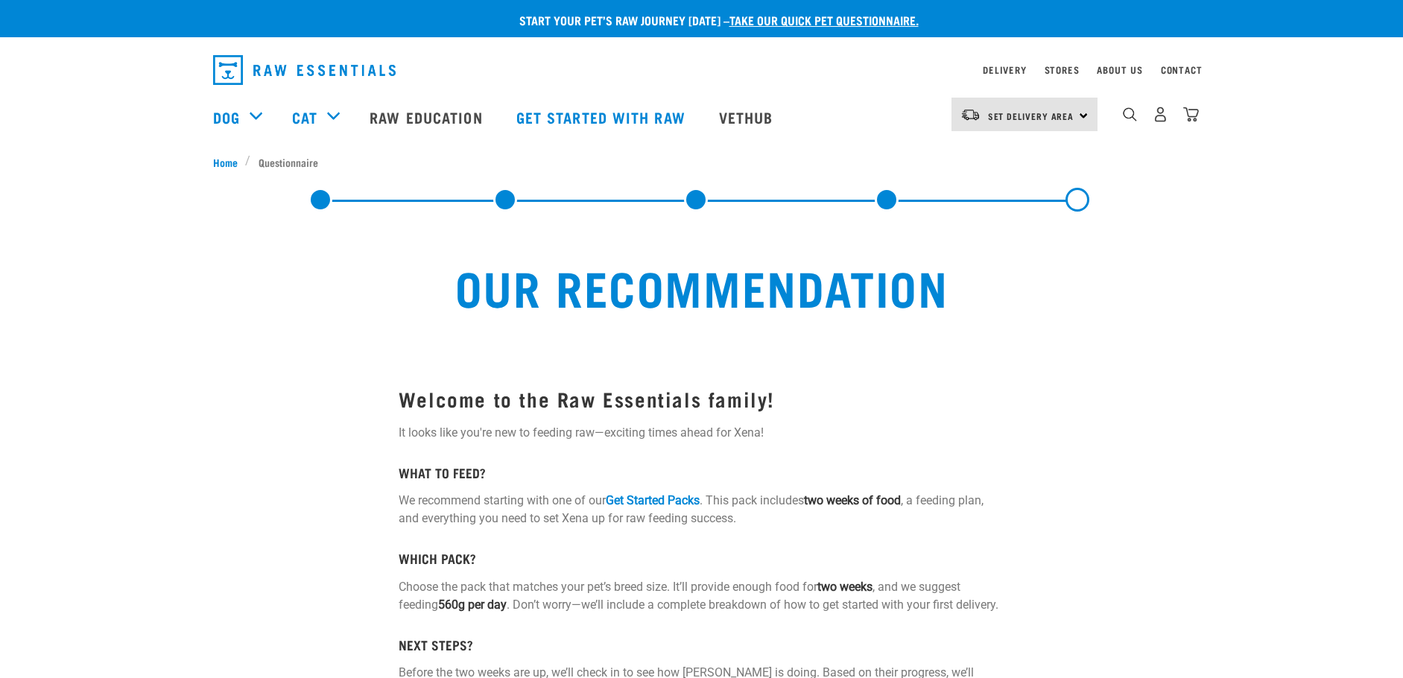
select select "19641"
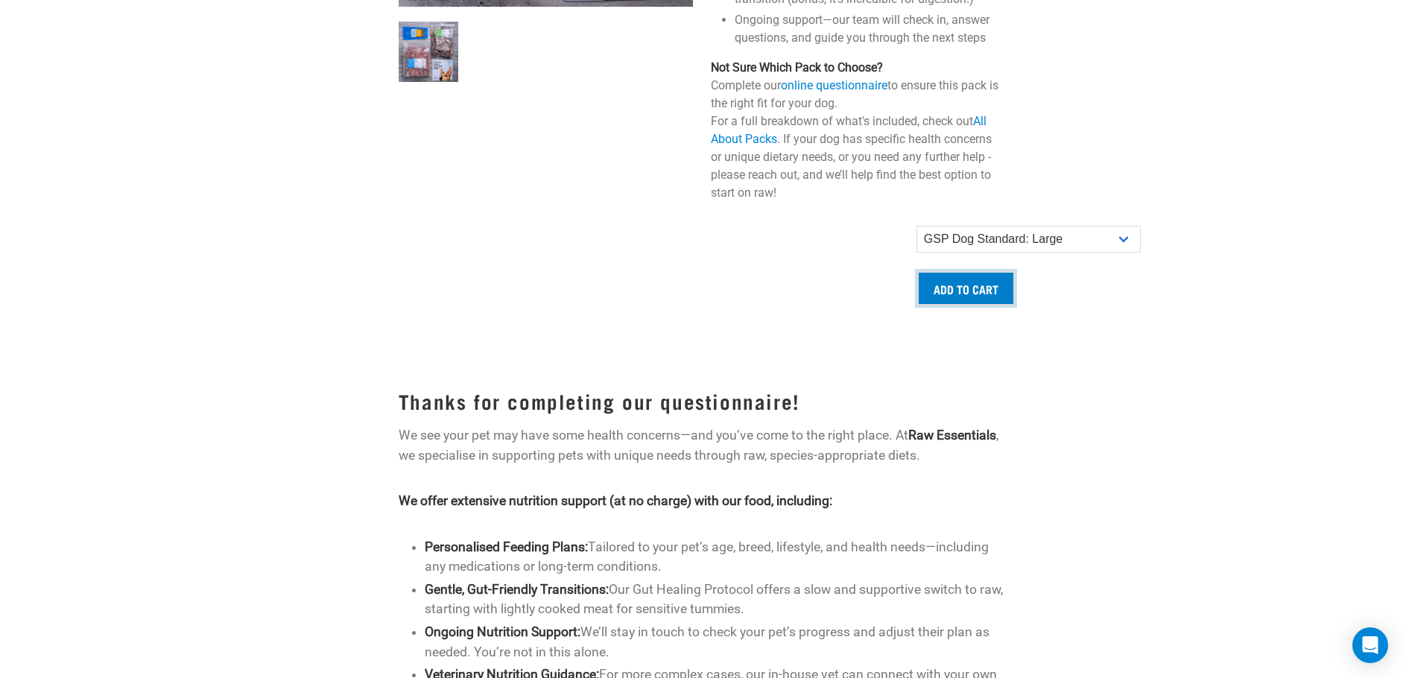
click at [945, 299] on input "Add to cart" at bounding box center [965, 288] width 99 height 36
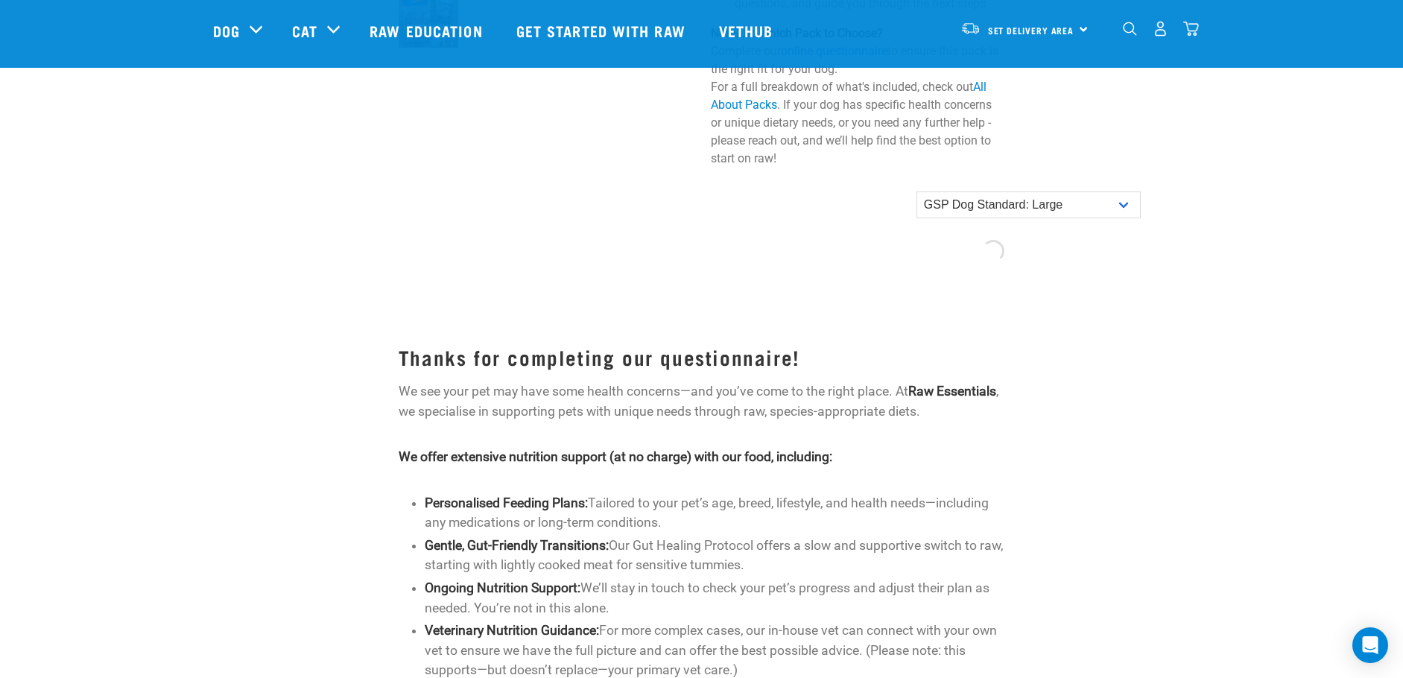
scroll to position [1341, 0]
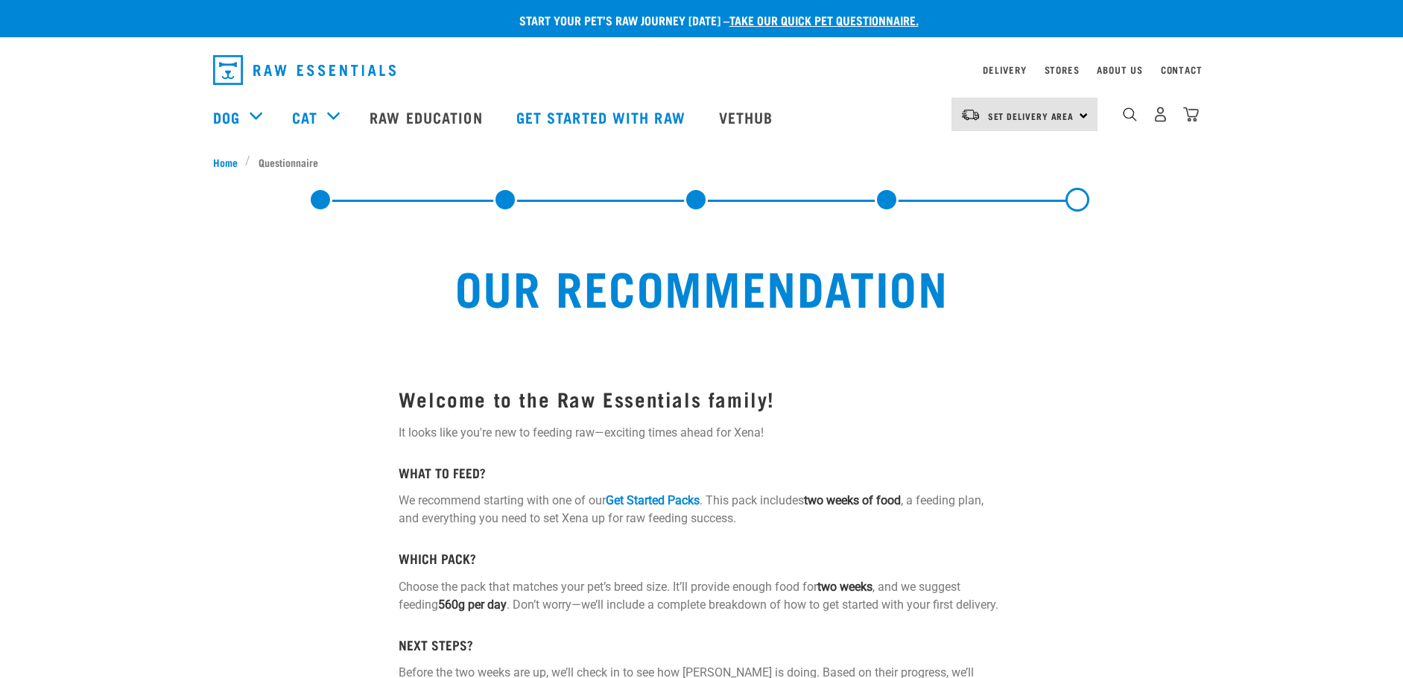
select select "19641"
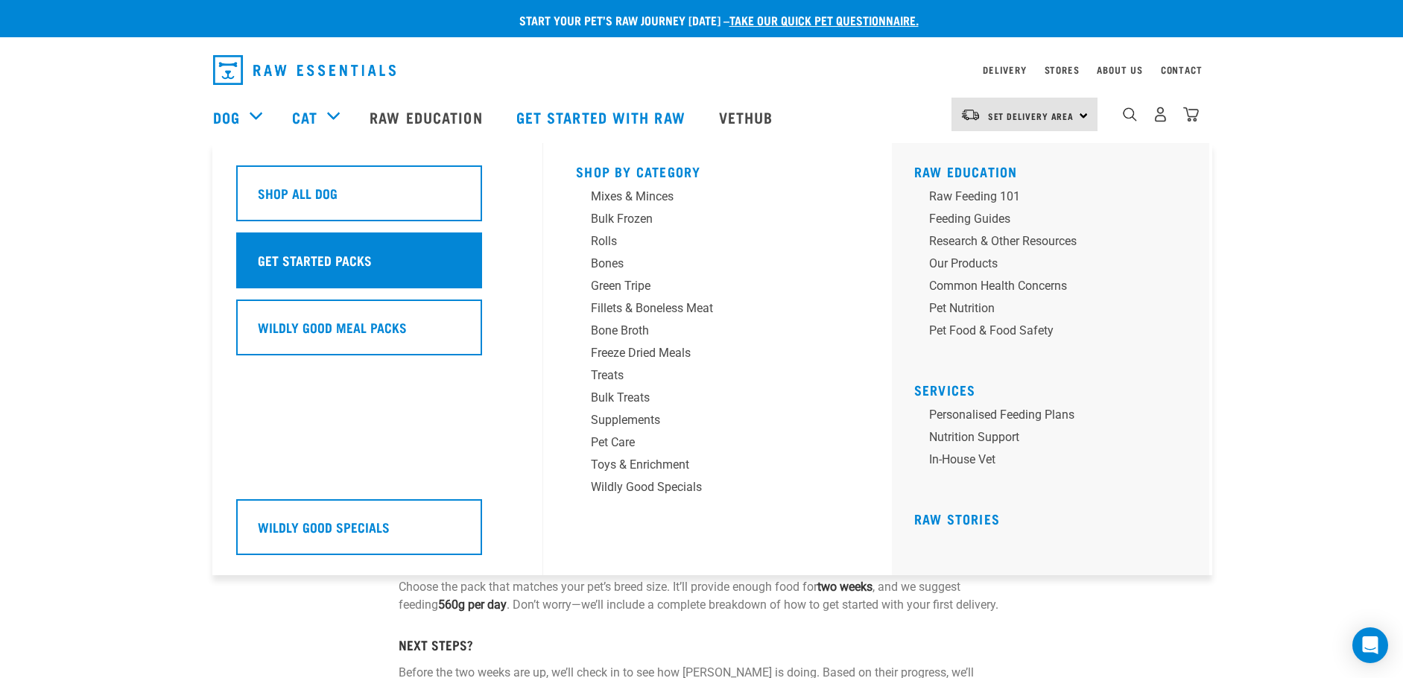
click at [305, 252] on h5 "Get Started Packs" at bounding box center [315, 259] width 114 height 19
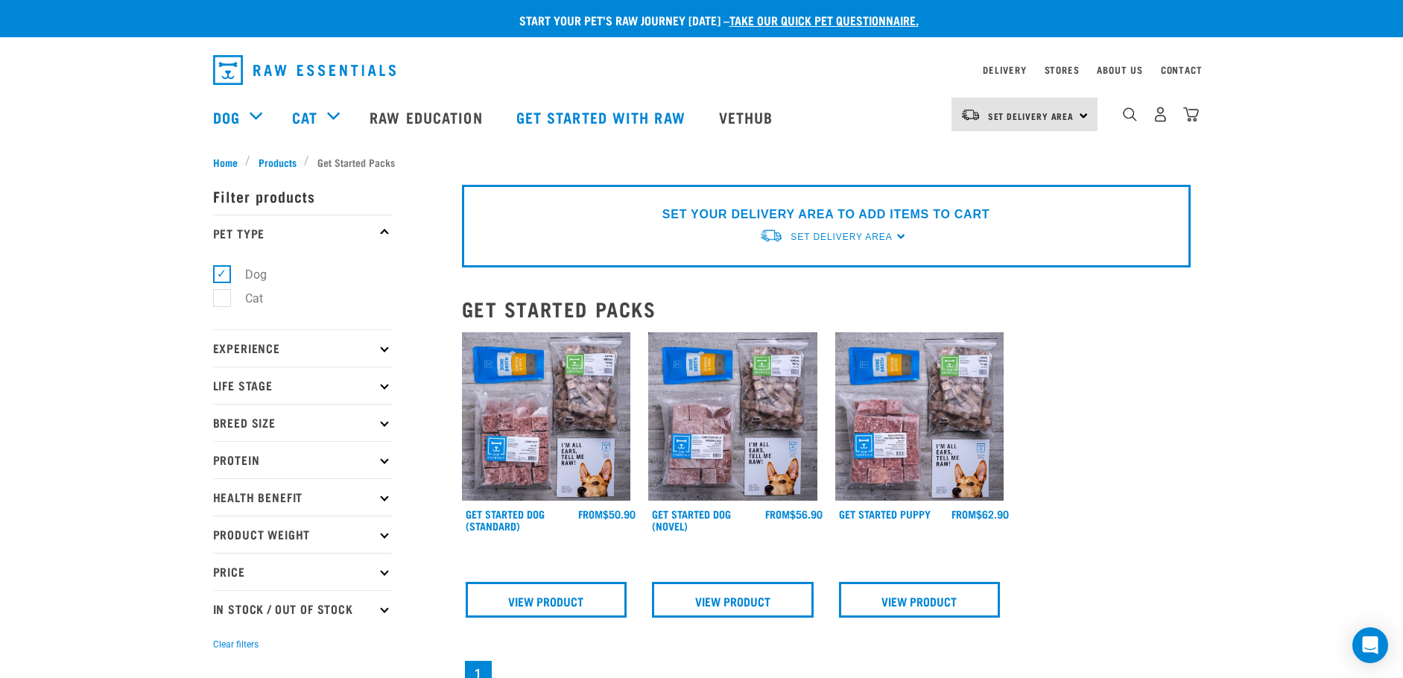
click at [538, 434] on img at bounding box center [546, 416] width 169 height 169
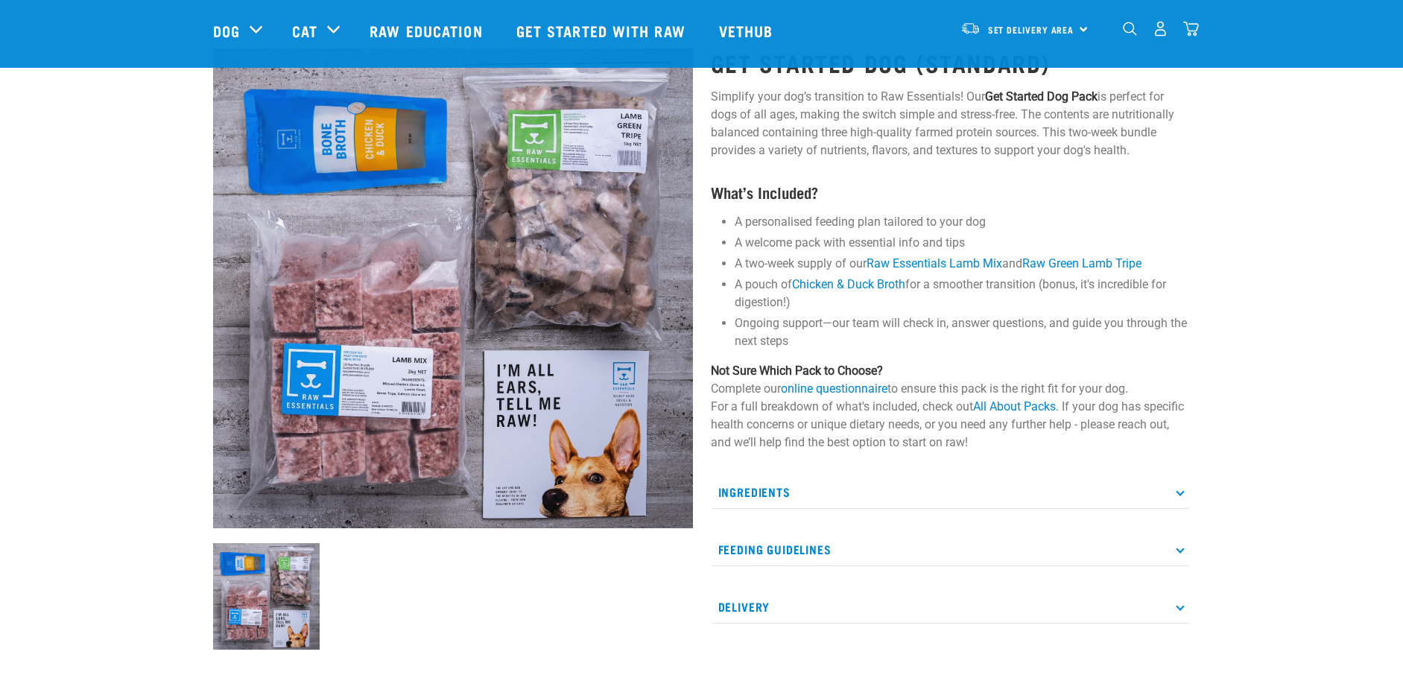
scroll to position [298, 0]
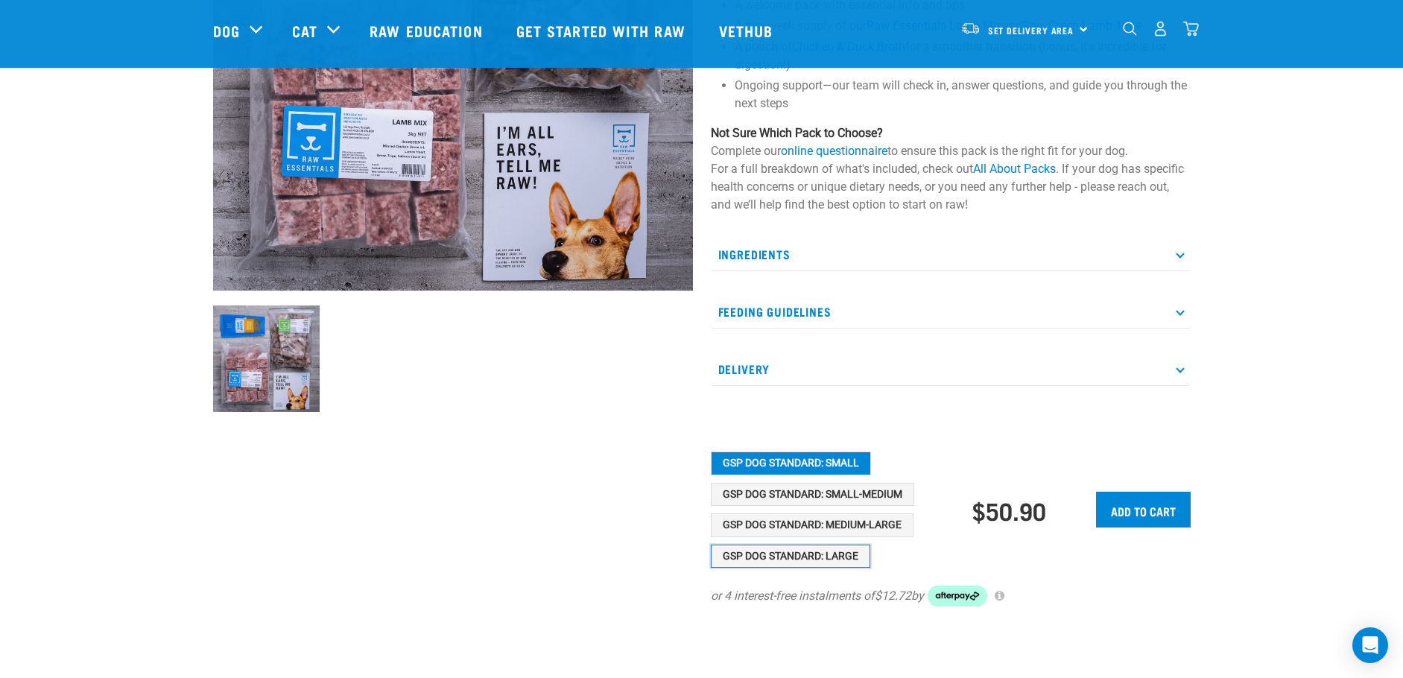
click at [836, 558] on button "GSP Dog Standard: Large" at bounding box center [790, 557] width 159 height 24
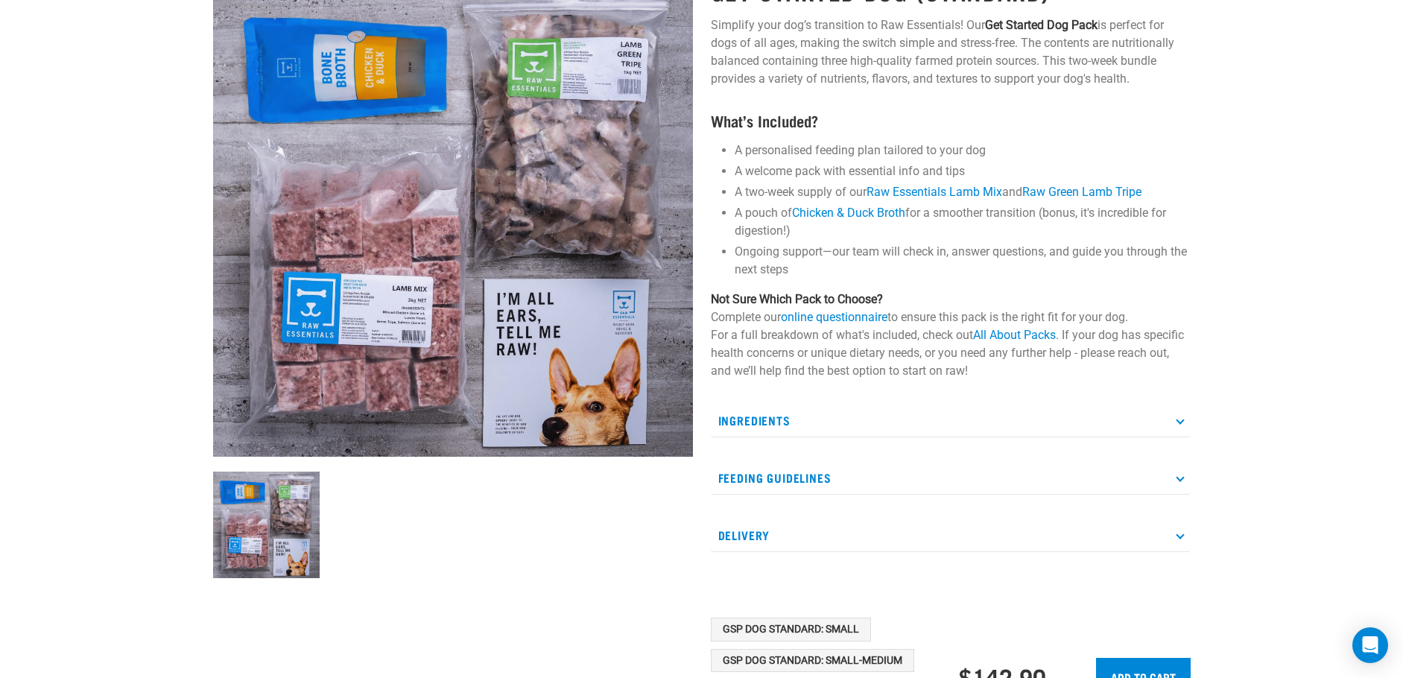
scroll to position [0, 0]
